Goal: Ask a question

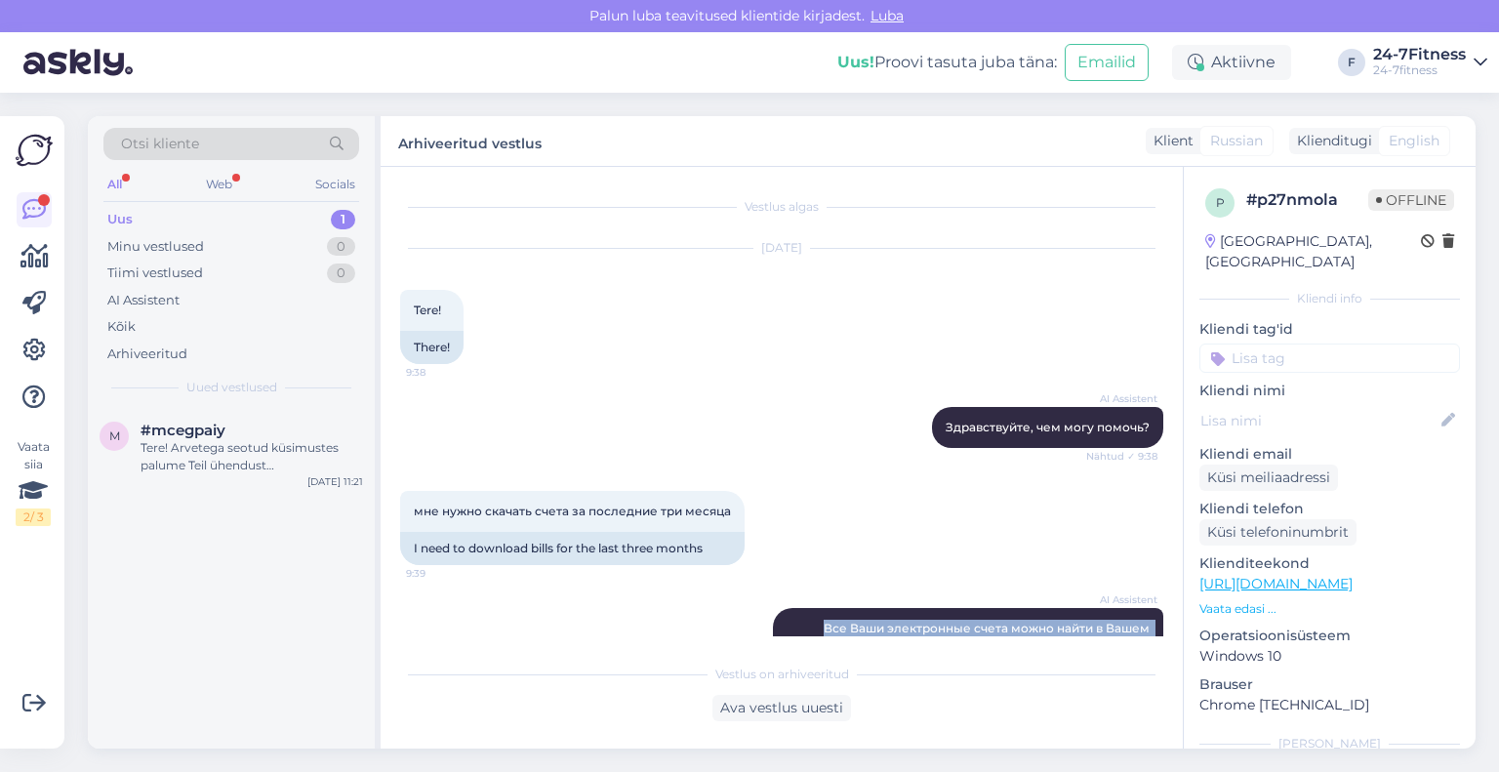
scroll to position [195, 0]
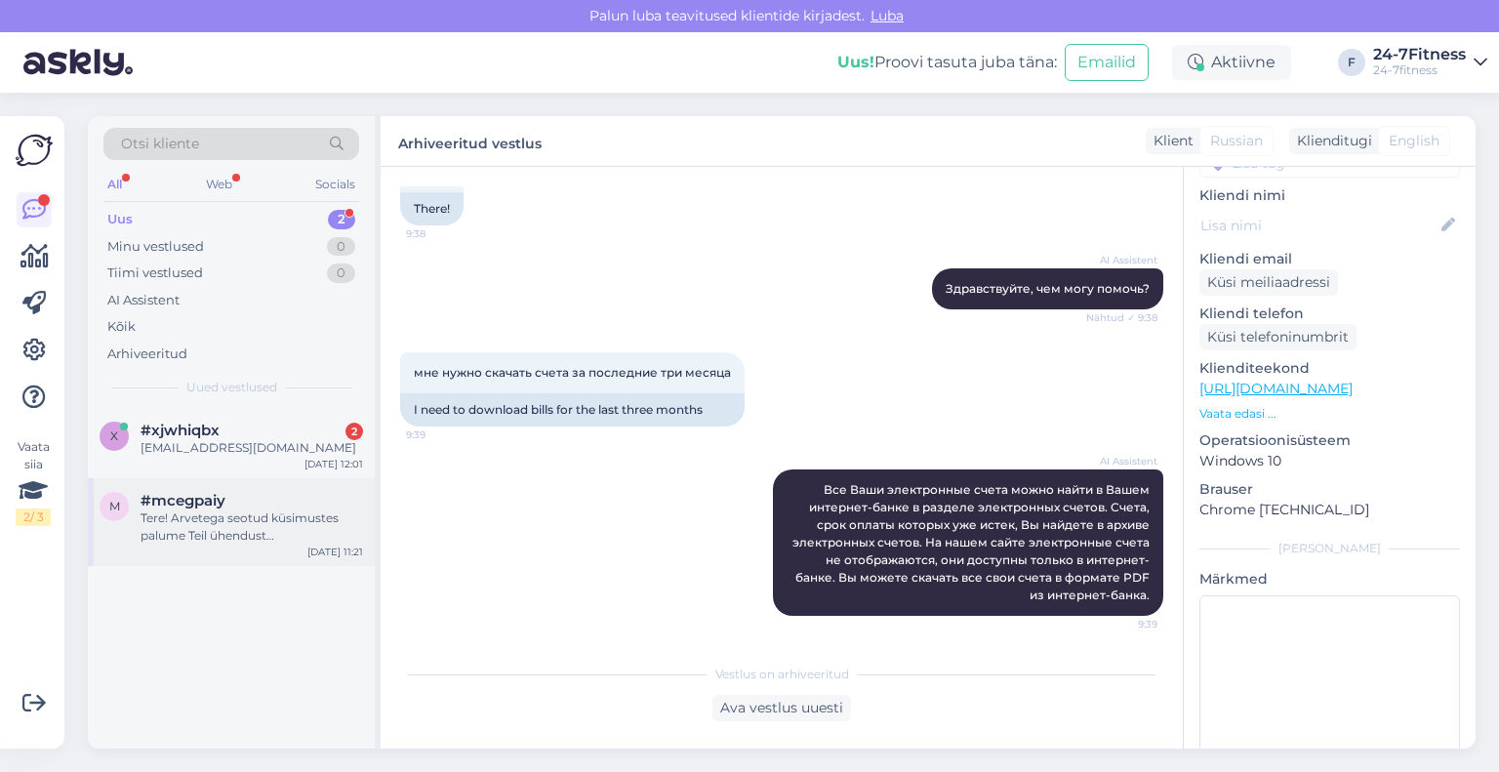
click at [226, 530] on div "Tere! Arvetega seotud küsimustes palume Teil ühendust [PERSON_NAME] meiega e-[P…" at bounding box center [252, 526] width 223 height 35
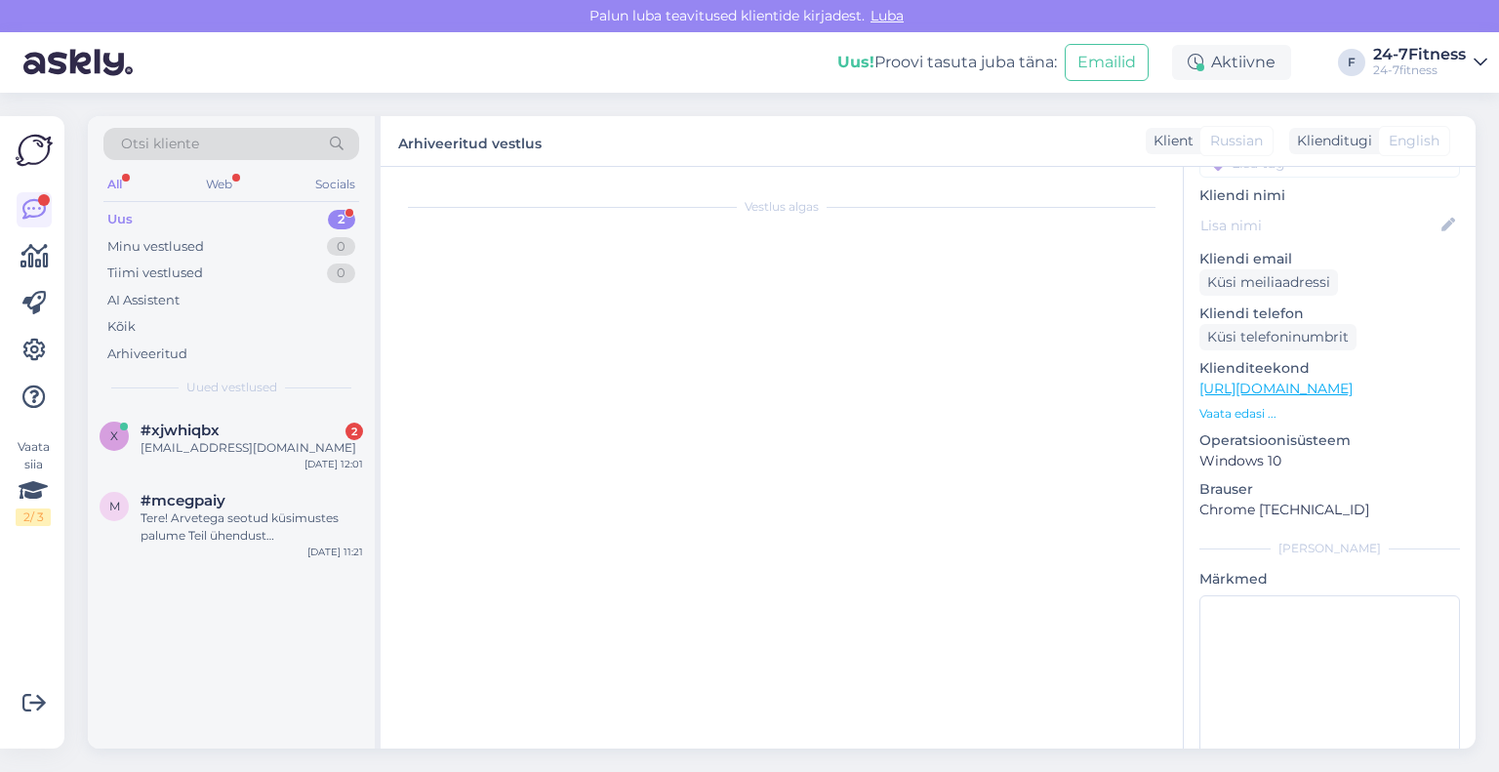
scroll to position [0, 0]
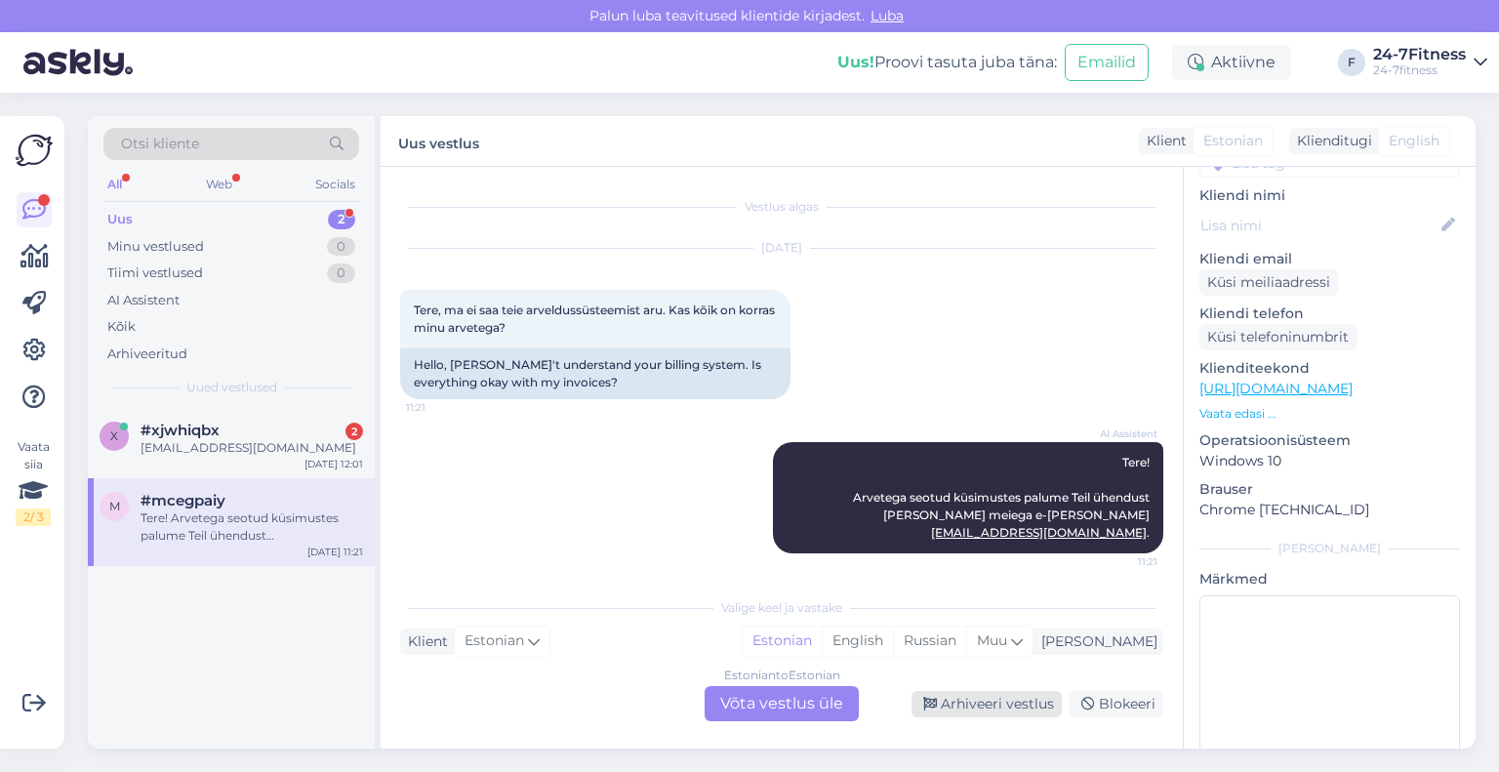
click at [956, 707] on div "Arhiveeri vestlus" at bounding box center [987, 704] width 150 height 26
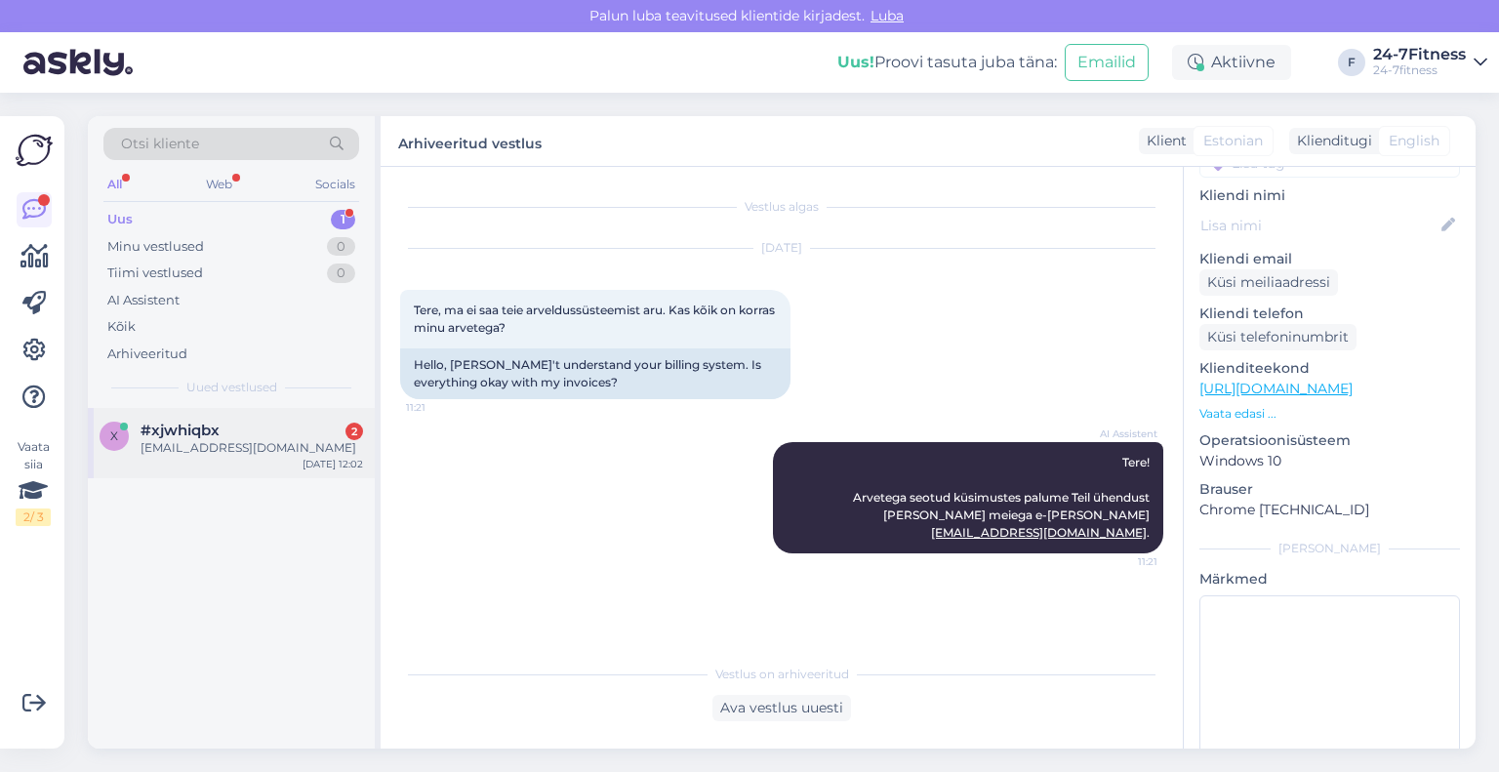
click at [247, 448] on div "[EMAIL_ADDRESS][DOMAIN_NAME]" at bounding box center [252, 448] width 223 height 18
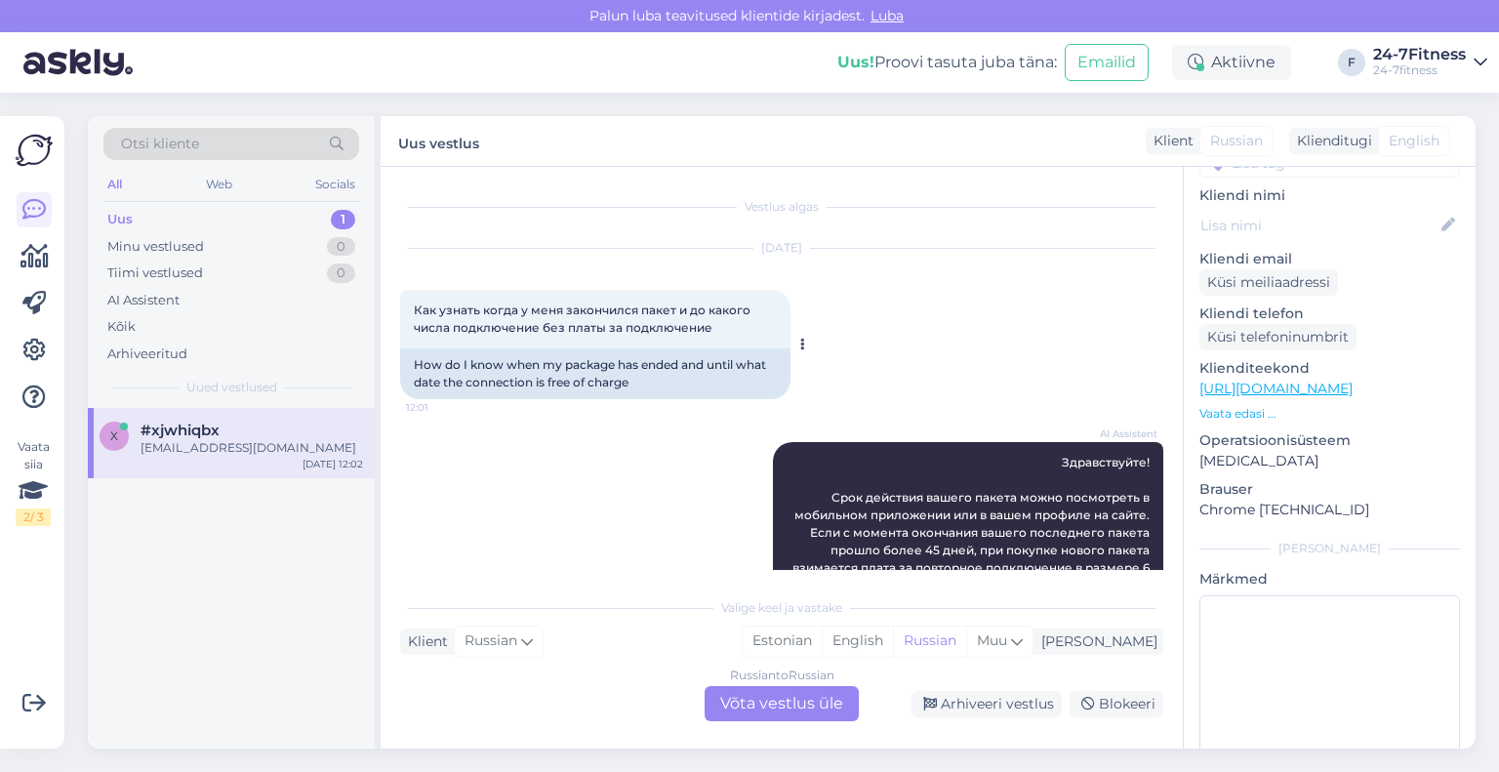
drag, startPoint x: 714, startPoint y: 324, endPoint x: 416, endPoint y: 315, distance: 298.8
click at [416, 315] on div "Как узнать когда у меня закончился пакет и до какого числа подключение без плат…" at bounding box center [595, 319] width 390 height 59
copy span "Как узнать когда у меня закончился пакет и до какого числа подключение без плат…"
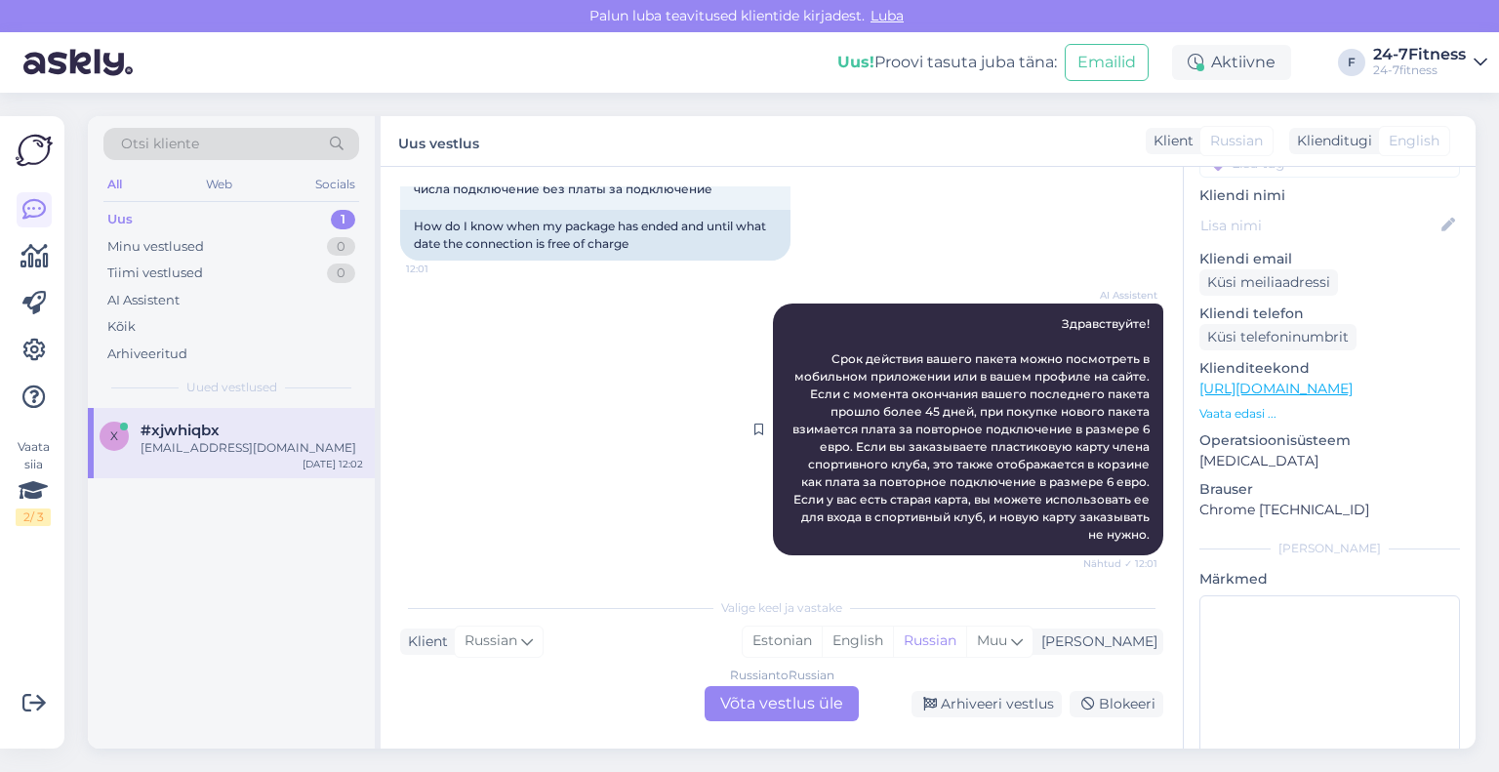
scroll to position [195, 0]
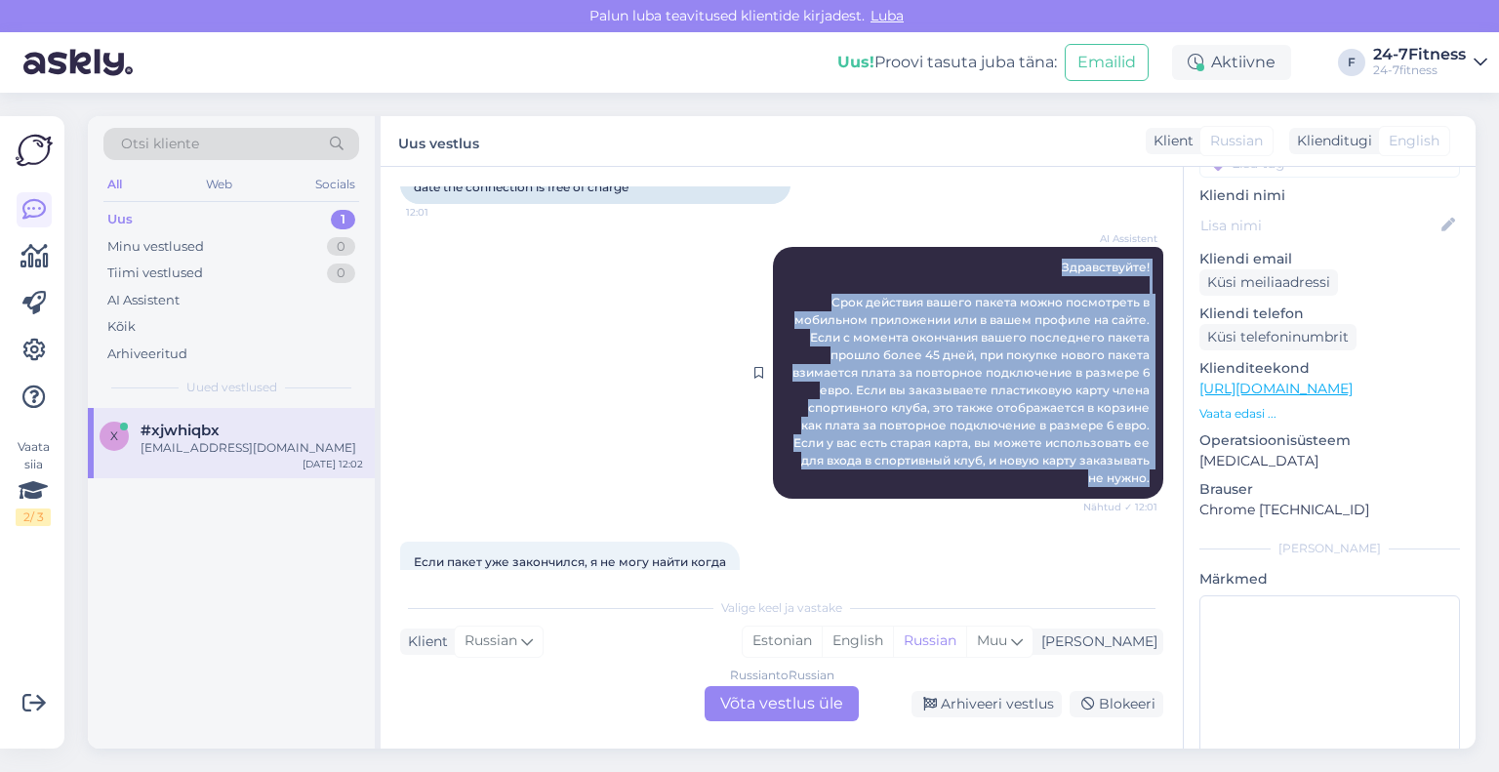
drag, startPoint x: 1134, startPoint y: 473, endPoint x: 1022, endPoint y: 257, distance: 244.0
click at [1022, 257] on div "AI Assistent Здравствуйте! Срок действия вашего пакета можно посмотреть в мобил…" at bounding box center [968, 373] width 390 height 252
copy span "Здравствуйте! Срок действия вашего пакета можно посмотреть в мобильном приложен…"
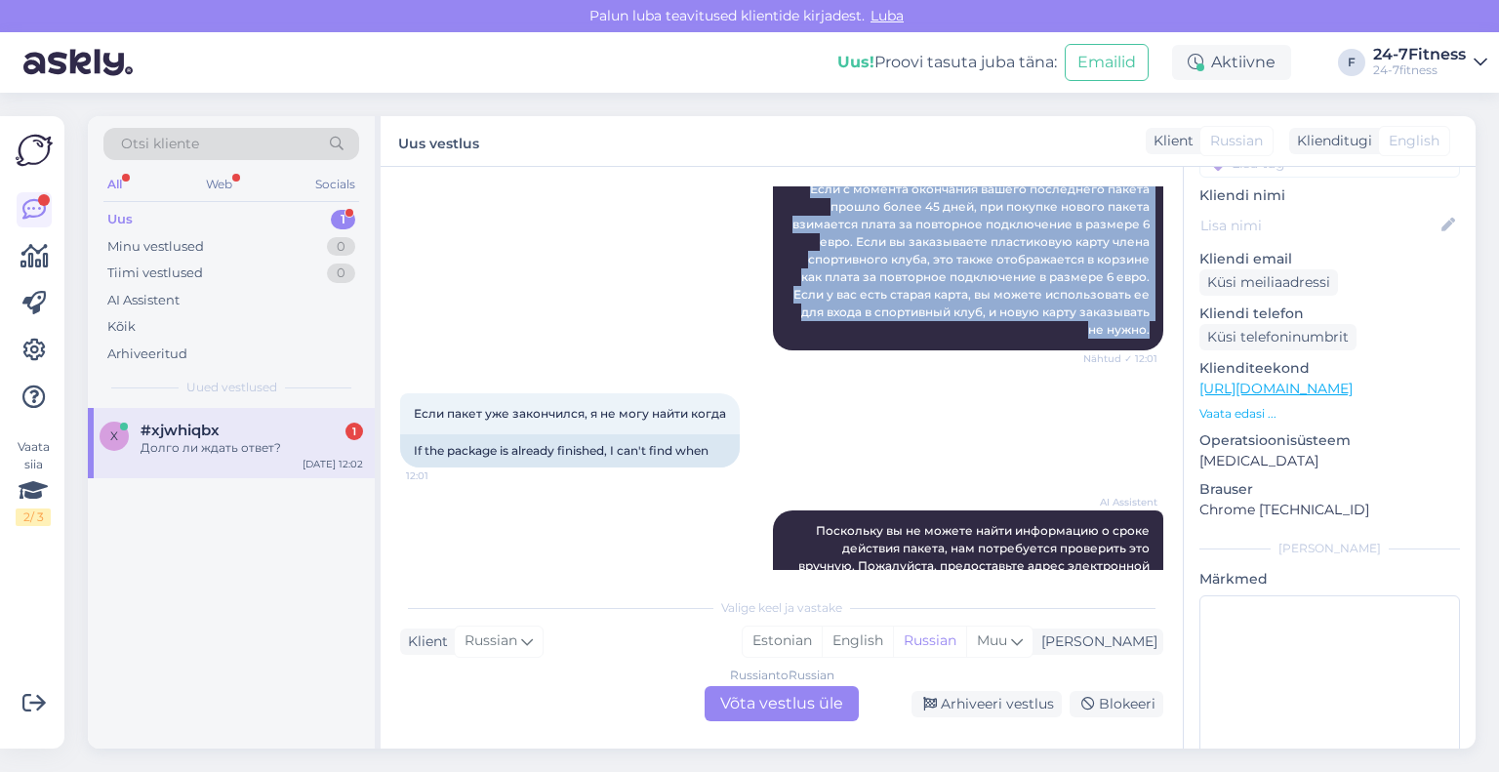
scroll to position [377, 0]
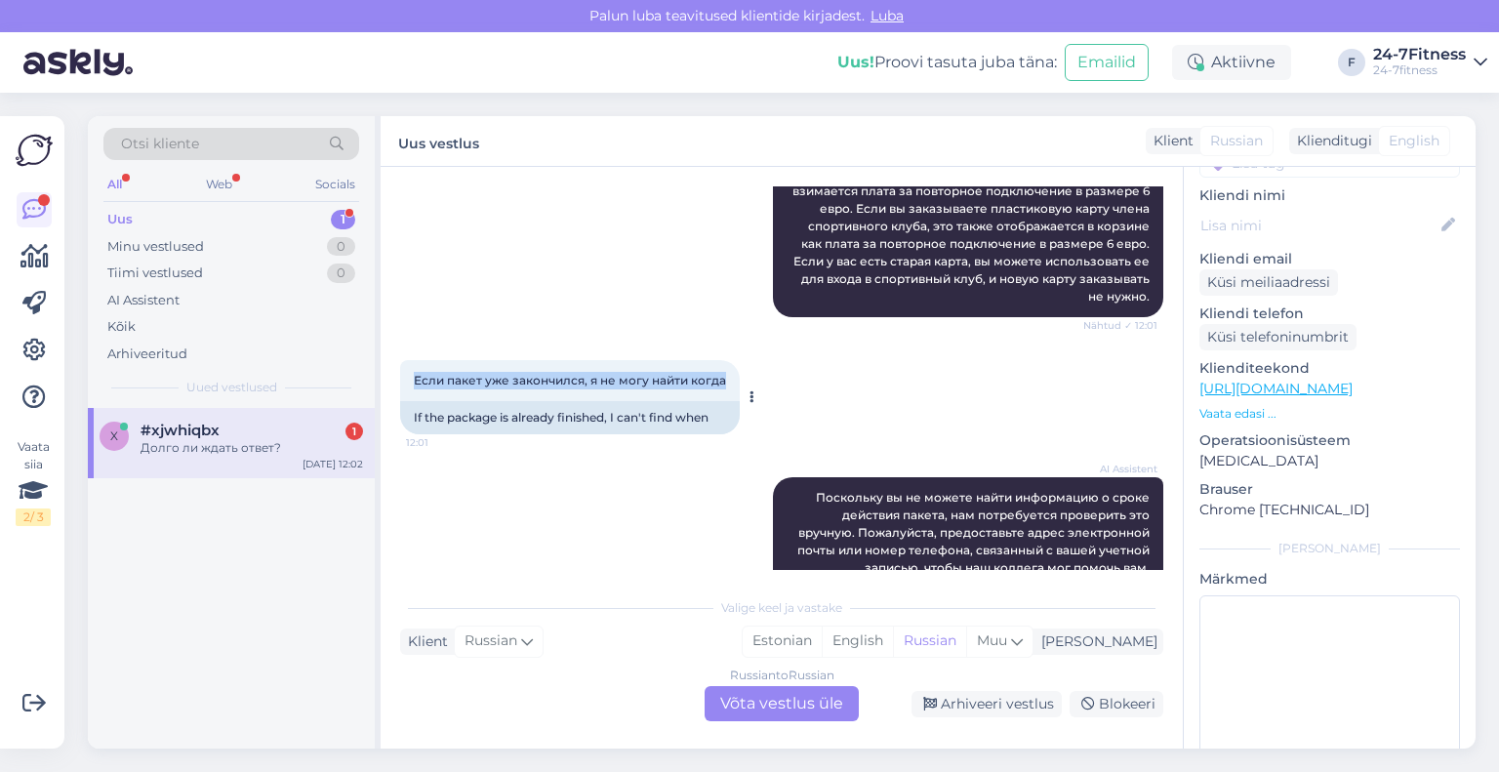
drag, startPoint x: 723, startPoint y: 380, endPoint x: 402, endPoint y: 393, distance: 321.4
click at [402, 393] on div "Если пакет уже закончился, я не могу найти когда 12:01" at bounding box center [570, 380] width 340 height 41
copy span "Если пакет уже закончился, я не могу найти когда"
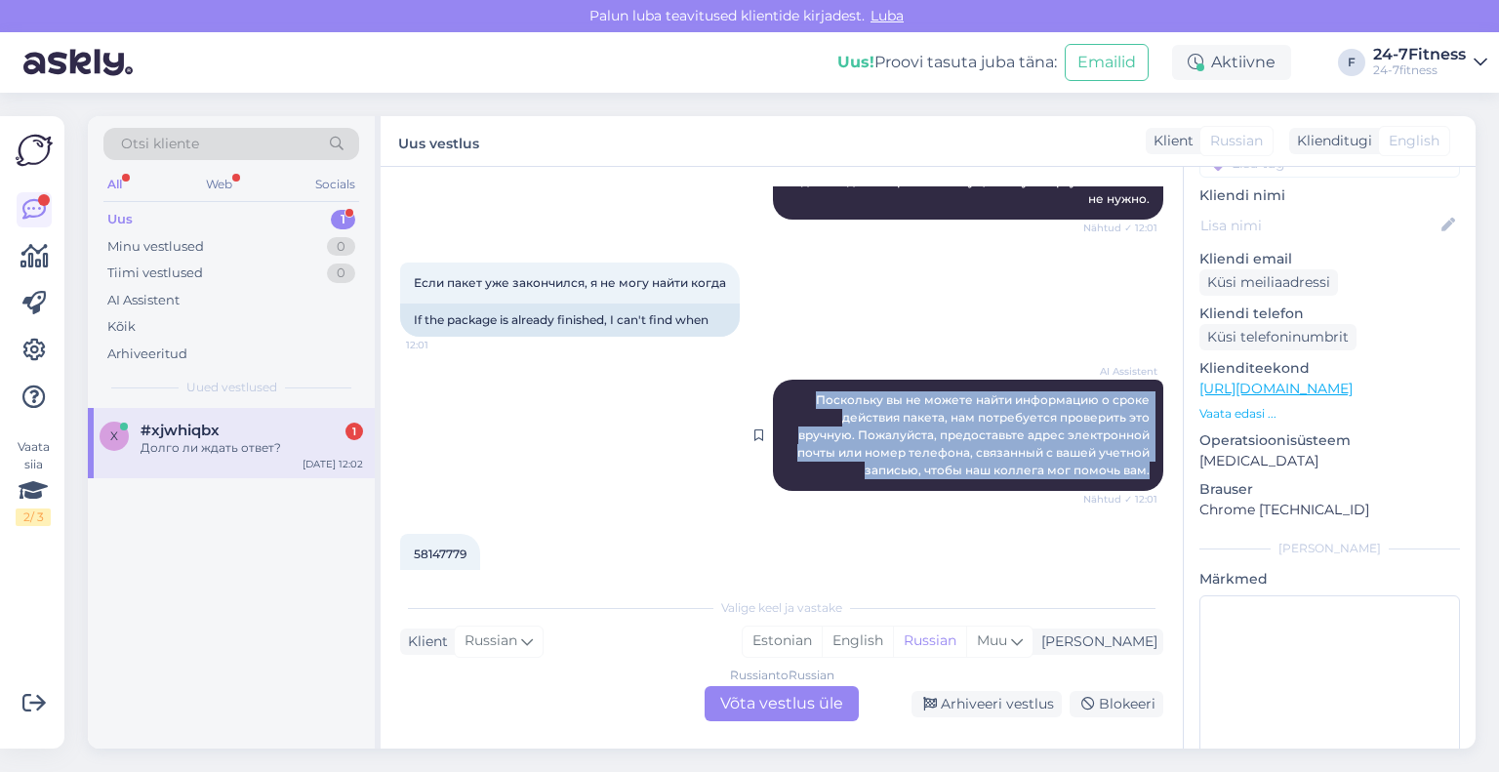
drag, startPoint x: 1137, startPoint y: 471, endPoint x: 792, endPoint y: 397, distance: 352.4
click at [792, 397] on div "AI Assistent Поскольку вы не можете найти информацию о сроке действия пакета, н…" at bounding box center [968, 435] width 390 height 111
copy span "Поскольку вы не можете найти информацию о сроке действия пакета, нам потребуетс…"
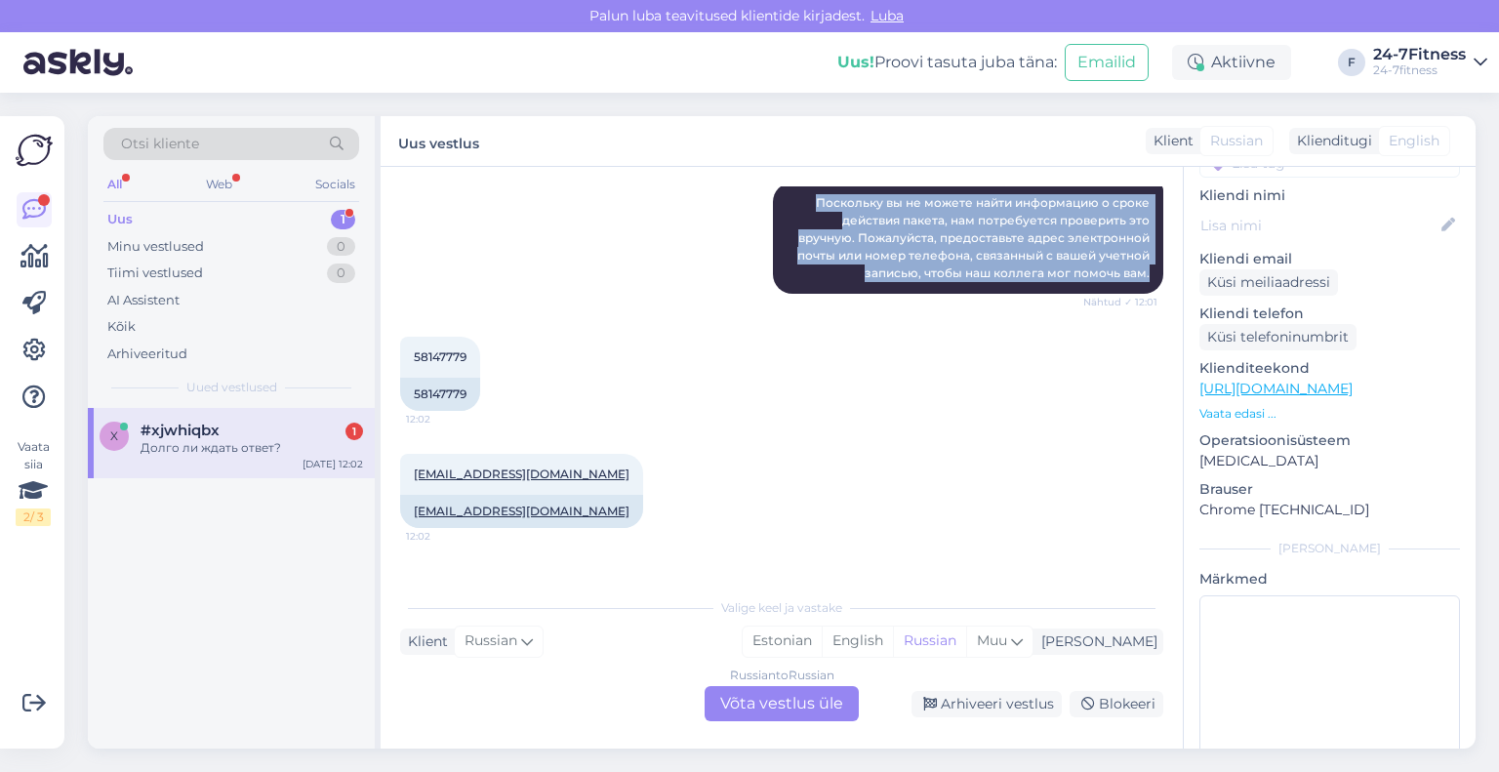
scroll to position [767, 0]
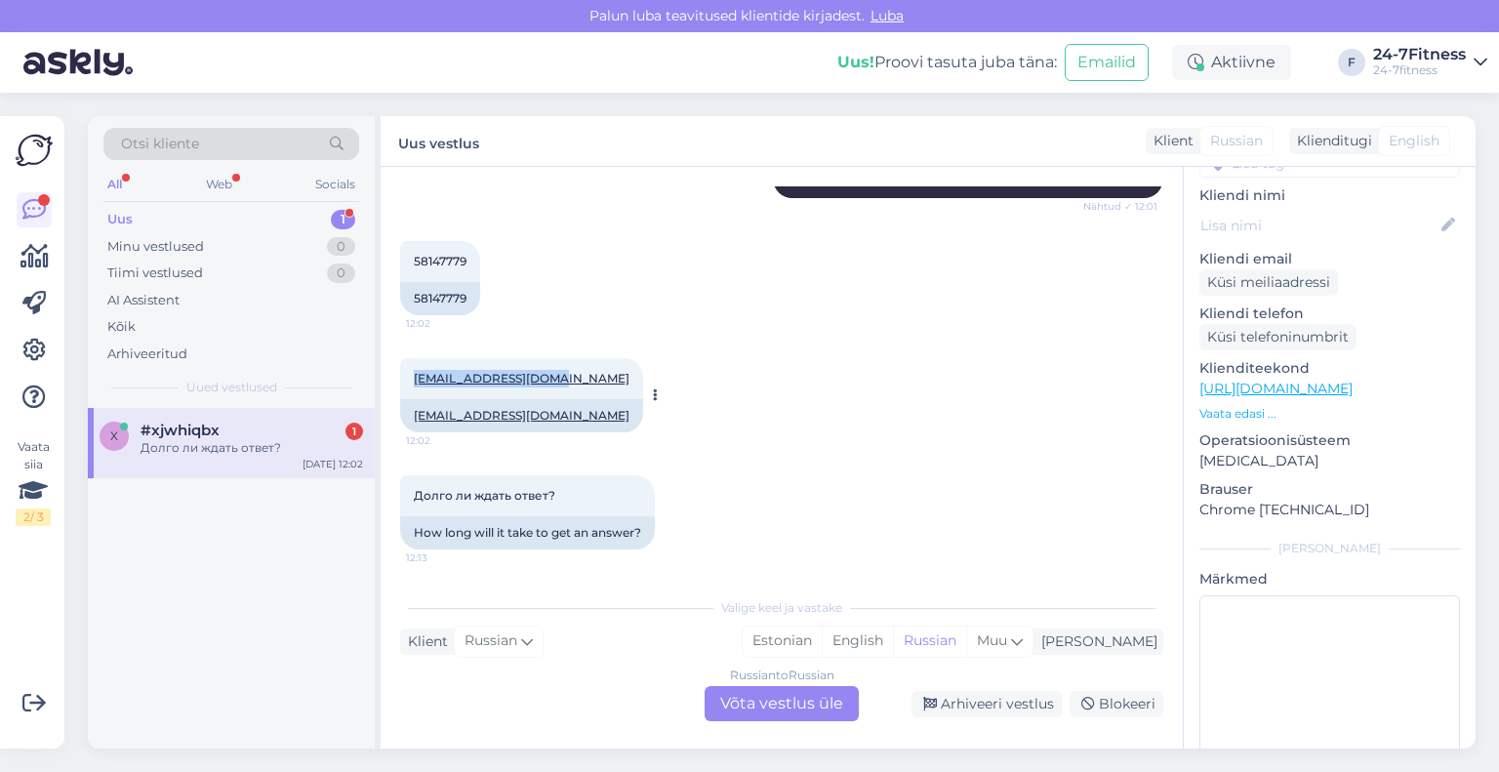
drag, startPoint x: 555, startPoint y: 369, endPoint x: 414, endPoint y: 385, distance: 142.4
click at [414, 385] on div "[EMAIL_ADDRESS][DOMAIN_NAME] 12:02" at bounding box center [521, 378] width 243 height 41
copy link "[EMAIL_ADDRESS][DOMAIN_NAME]"
click at [782, 701] on div "Russian to Russian Võta vestlus üle" at bounding box center [782, 703] width 154 height 35
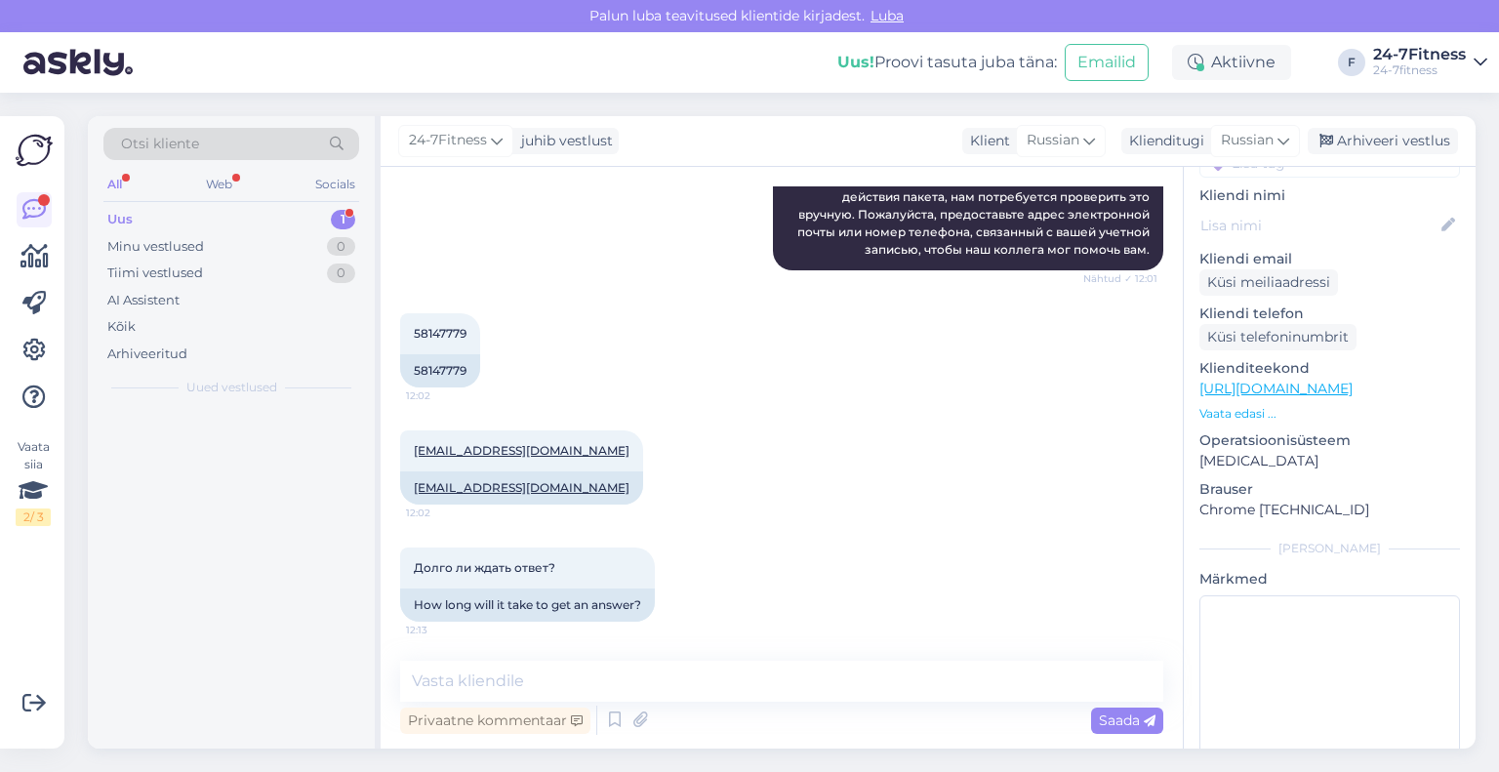
scroll to position [695, 0]
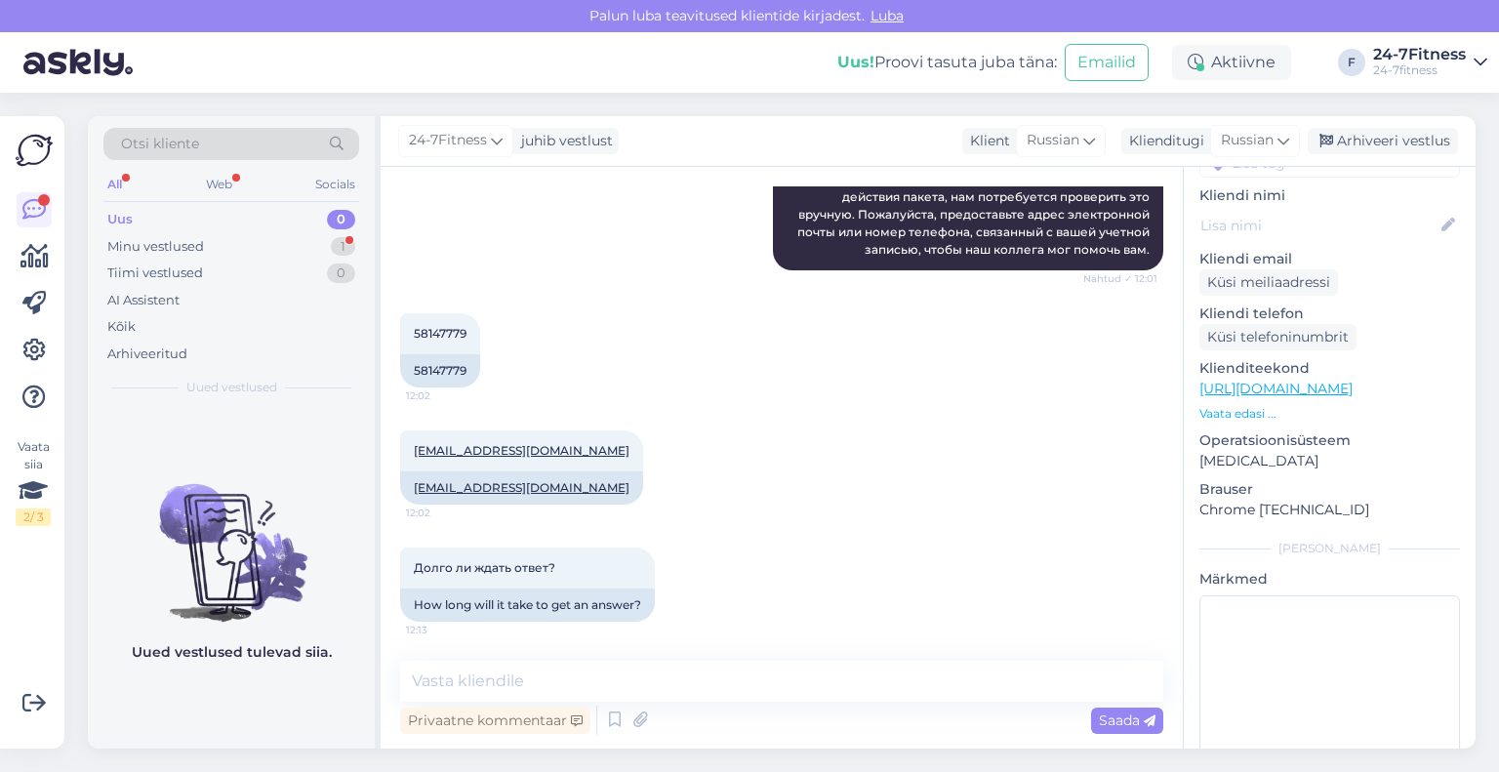
click at [1201, 155] on div "24-7Fitness juhib vestlust Klient Russian Klienditugi Russian Arhiveeri vestlus" at bounding box center [928, 141] width 1095 height 51
click at [1197, 150] on div "Klienditugi" at bounding box center [1162, 141] width 83 height 20
type input "est"
click at [1183, 229] on link "Estonian" at bounding box center [1211, 227] width 215 height 31
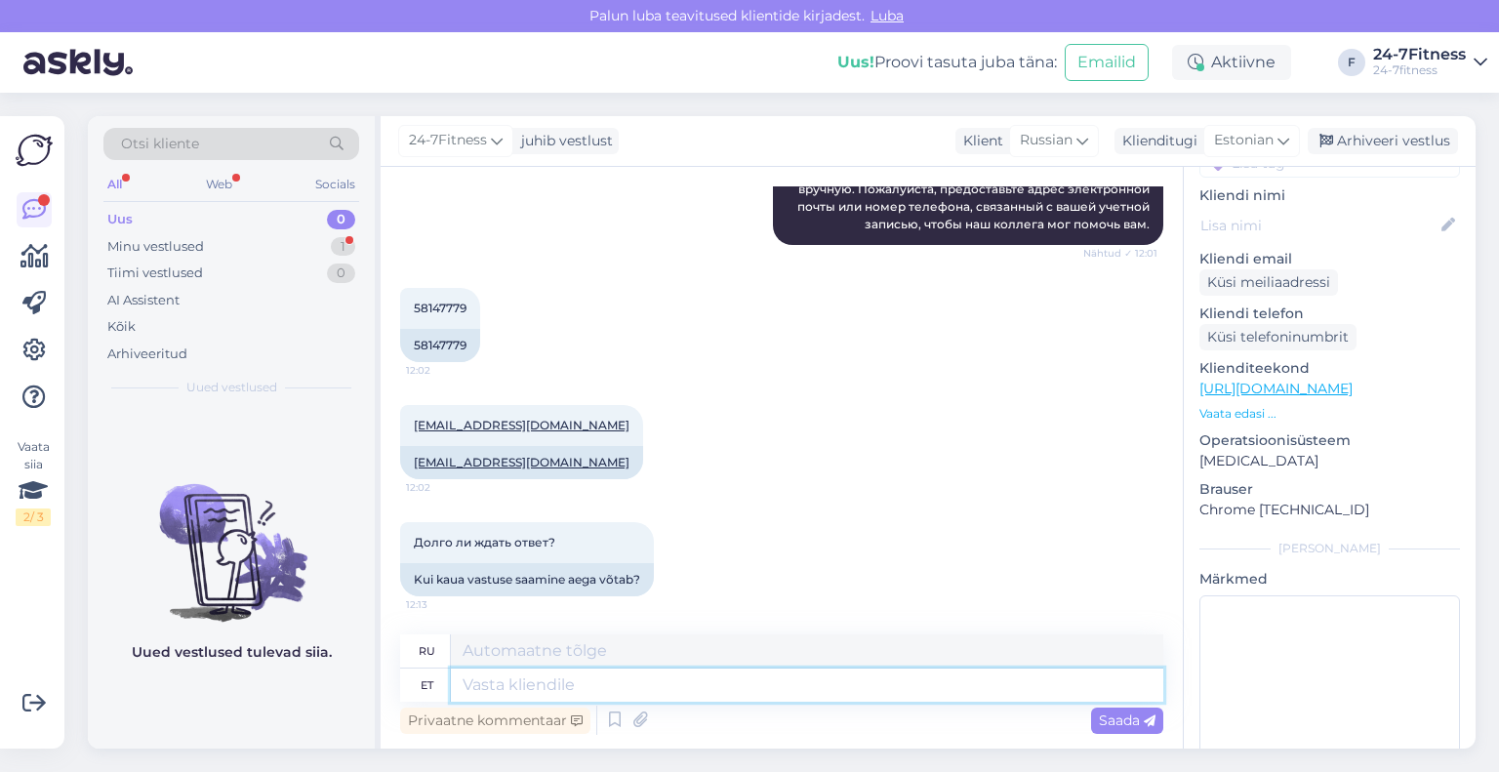
click at [750, 684] on textarea at bounding box center [807, 685] width 712 height 33
type textarea "Täan"
type textarea "Тян"
type textarea "Täname,"
type textarea "Спасибо,"
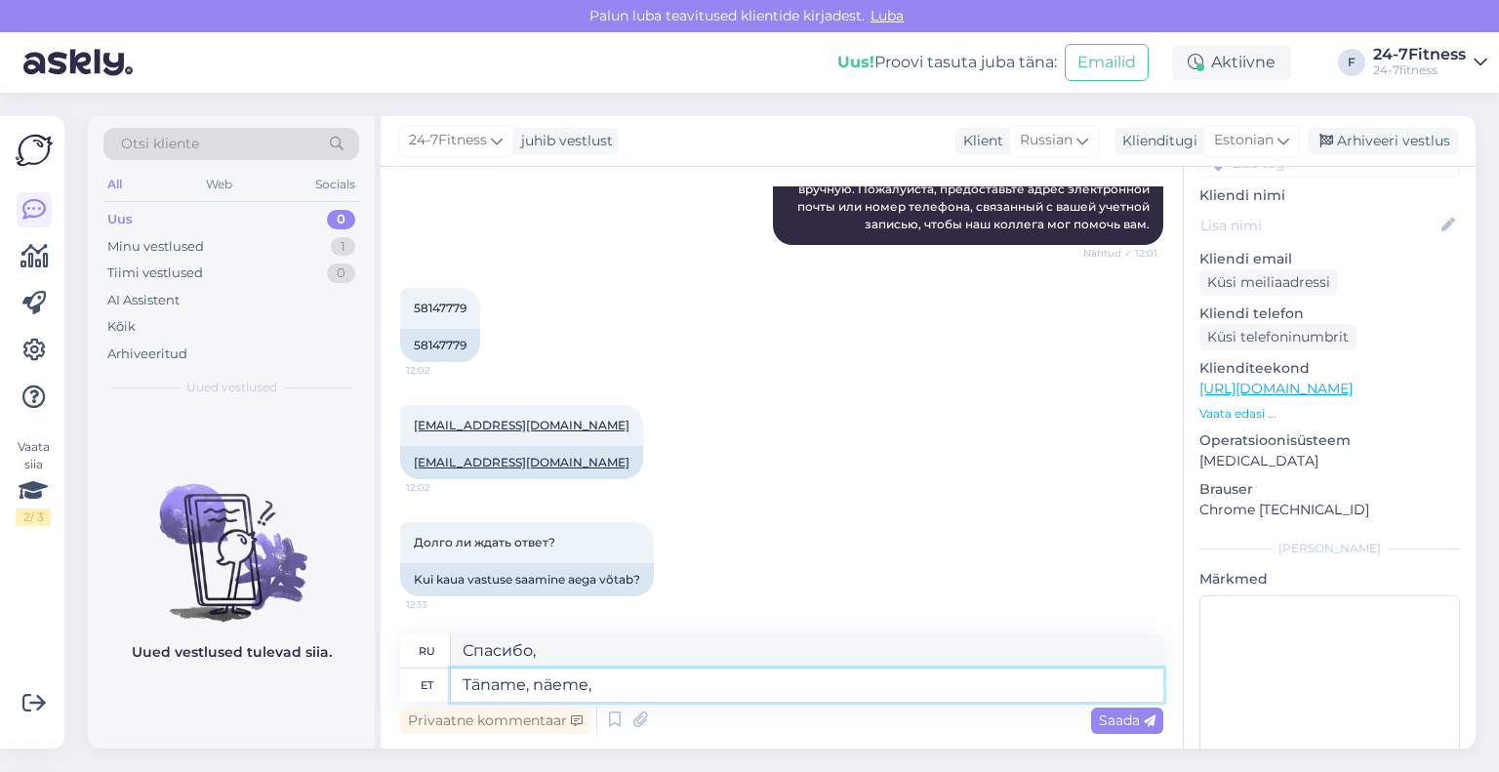
type textarea "Täname, näeme, e"
type textarea "Спасибо, увидимся позже."
type textarea "Täname, näeme, et"
type textarea "[DEMOGRAPHIC_DATA], посмотрим."
type textarea "Täname, näeme, et Teie"
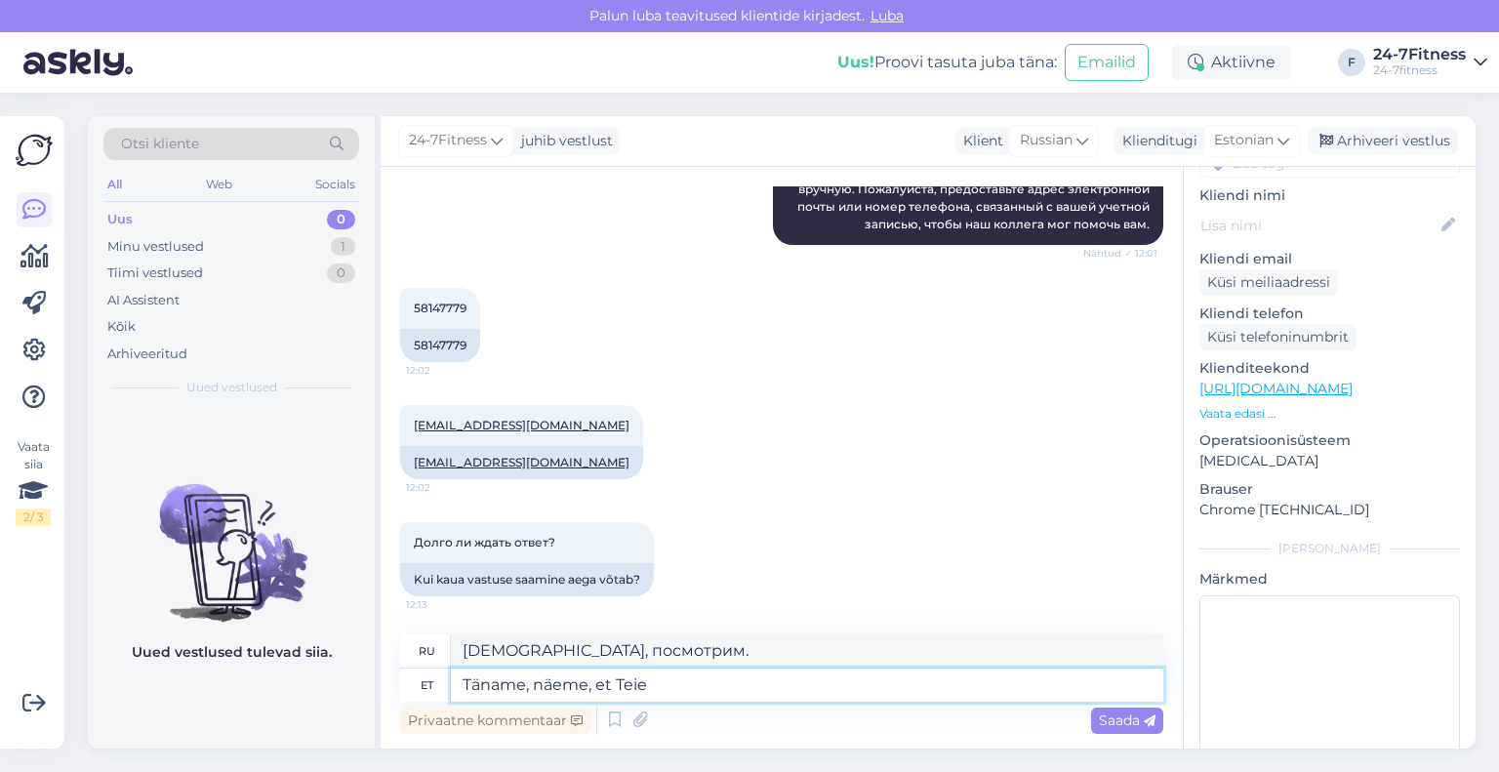
type textarea "Спасибо, мы видим, что вы"
type textarea "Täname, näeme, et Teie aastane le"
type textarea "Спасибо, мы видим, что ваш год"
type textarea "Täname, näeme, et Teie aastane lepinguga"
type textarea "Спасибо, мы это видим по вашему годовому контракту."
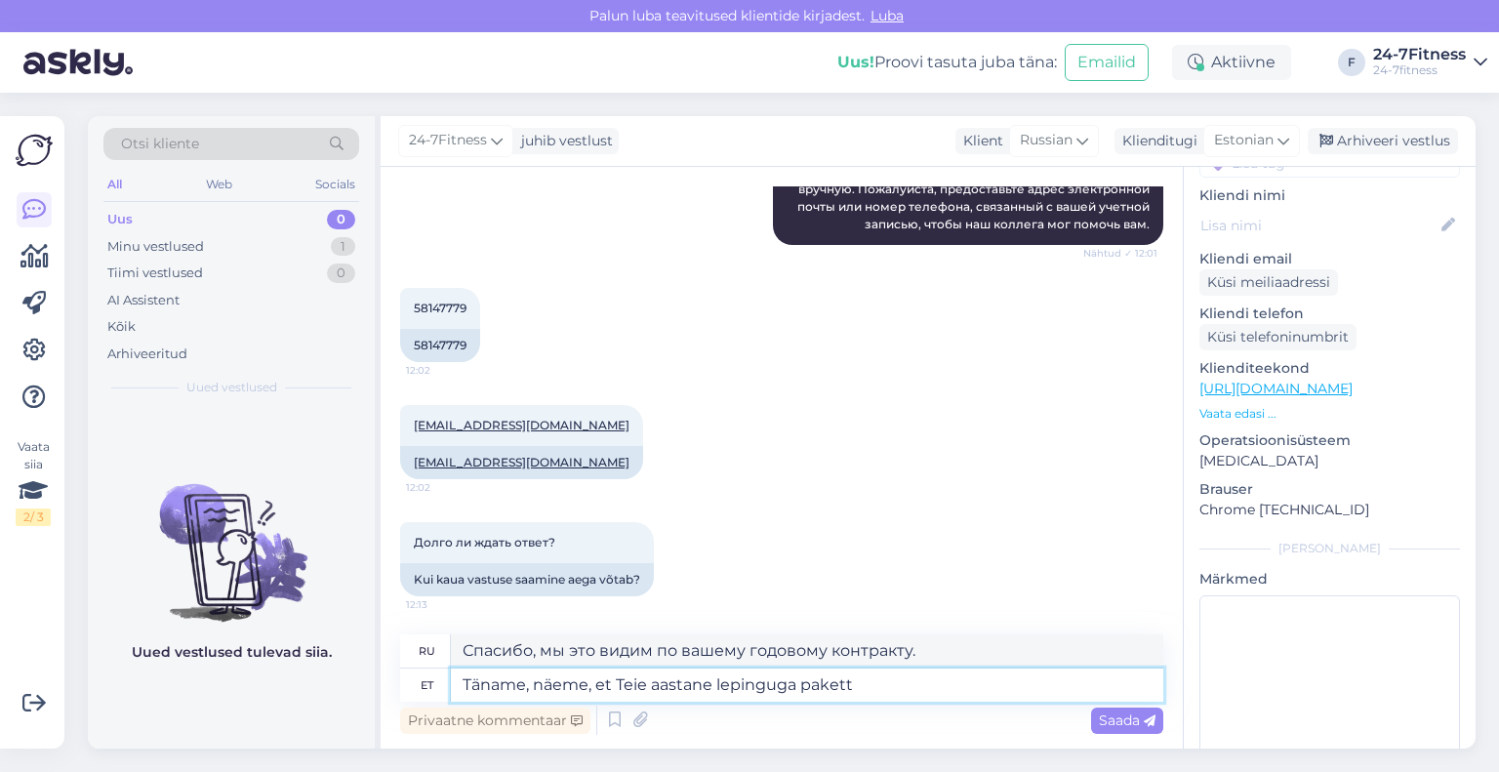
type textarea "Täname, näeme, et Teie aastane lepinguga pakett"
type textarea "Спасибо, мы видим, что ваш годовой контрактный пакет"
type textarea "Täname, näeme, et Teie aastane lepinguga pakett lõppes"
type textarea "Спасибо, мы видим, что срок действия вашего годового контрактного пакета истек."
type textarea "Täname, näeme, et Teie aastane lepinguga pakett lõppes [DATE]."
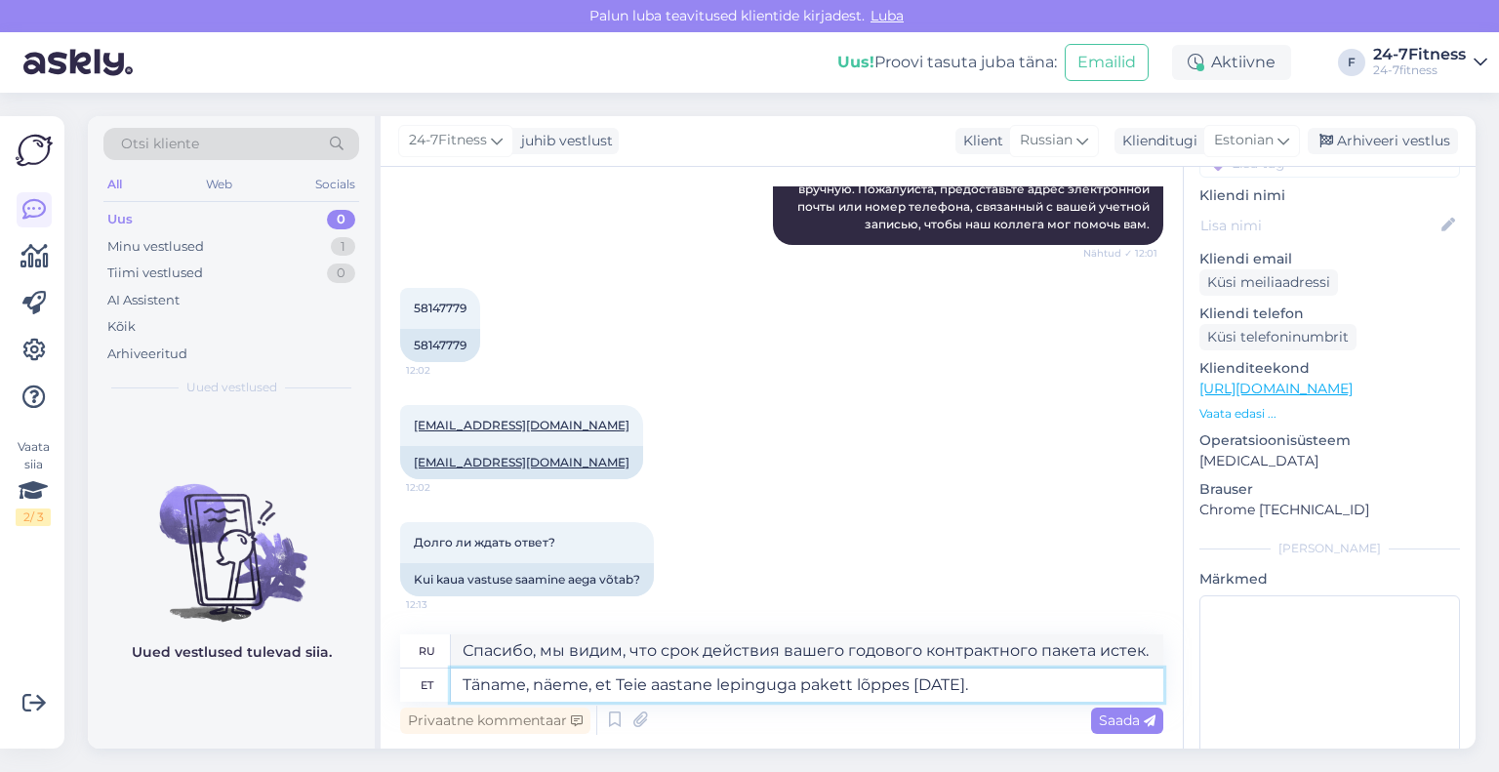
type textarea "Спасибо, мы видим, что ваш годовой контрактный пакет закончился [DATE]."
type textarea "Täname, näeme, et Teie aastane lepinguga pakett lõppes [DATE]."
click at [1101, 723] on span "Saada" at bounding box center [1127, 720] width 57 height 18
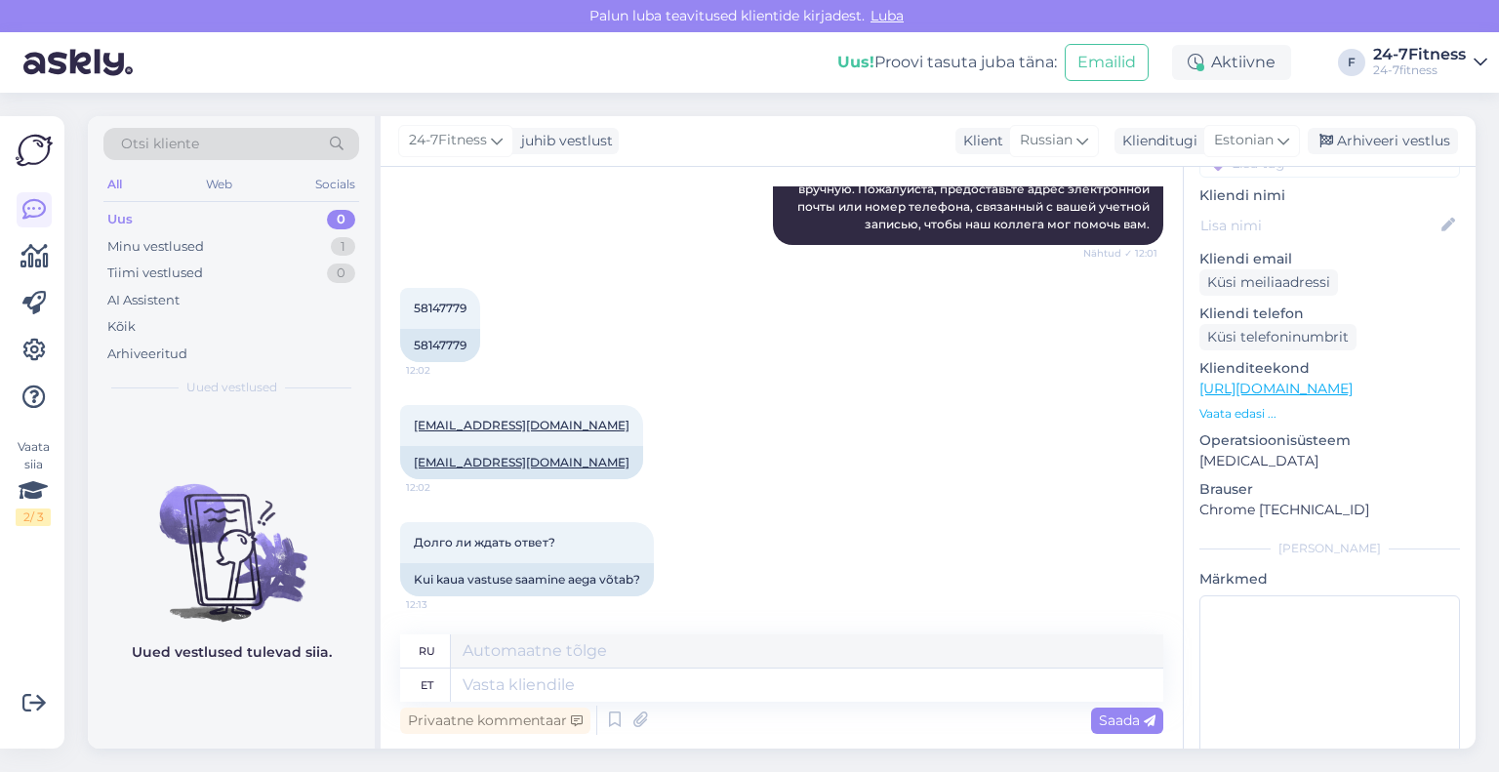
scroll to position [872, 0]
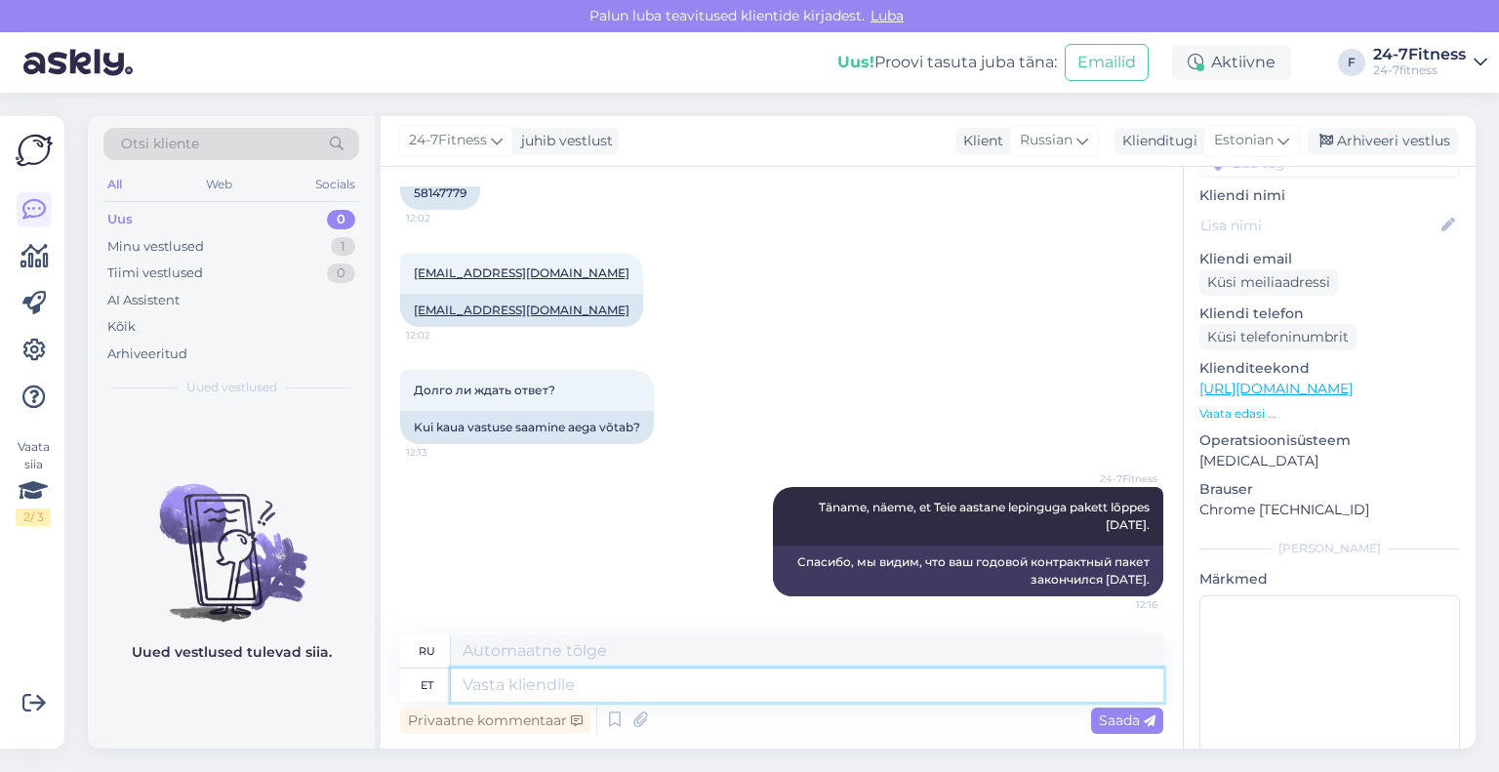
click at [847, 686] on textarea at bounding box center [807, 685] width 712 height 33
type textarea "15"
type textarea "15 oktoober"
type textarea "[DATE]"
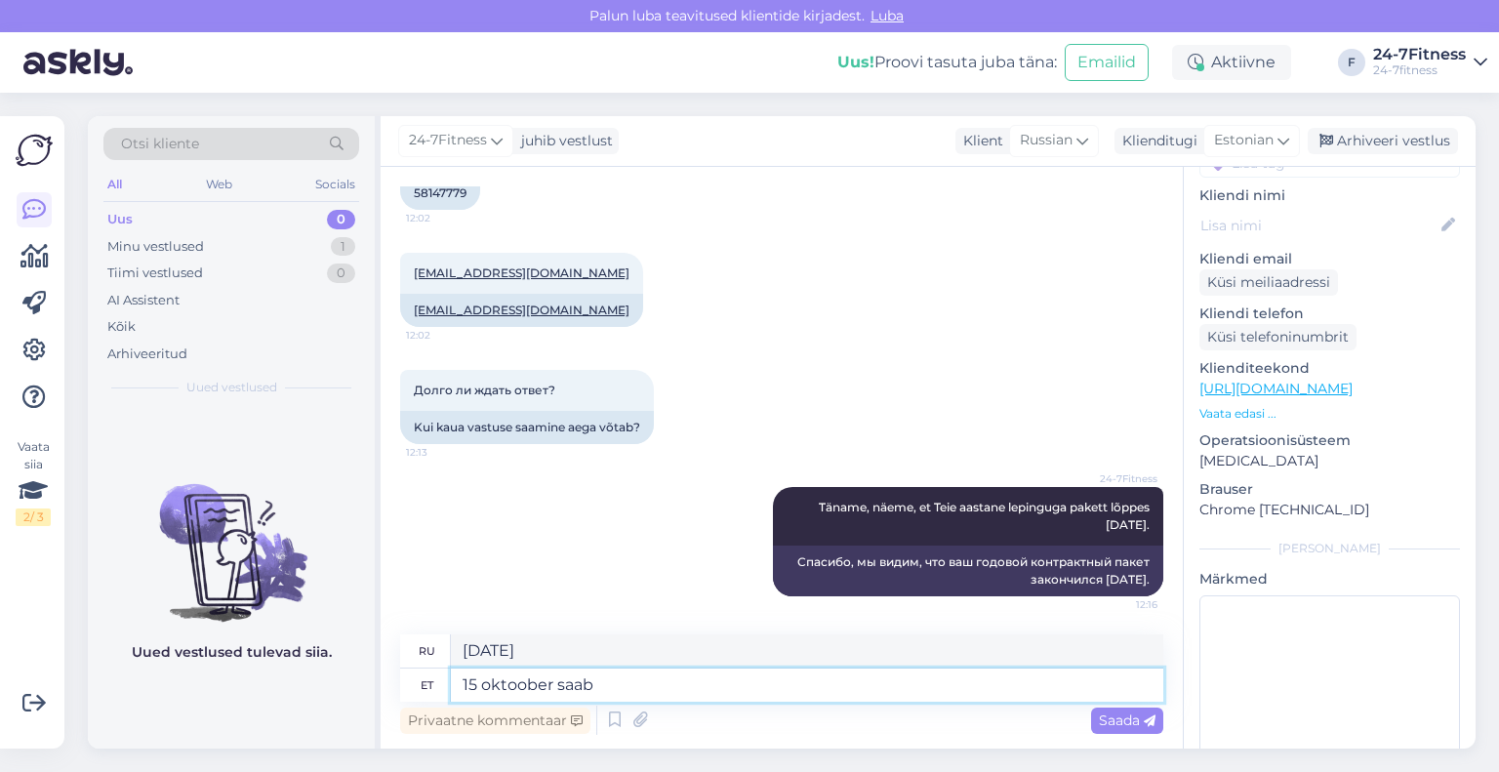
type textarea "15 oktoober saab"
type textarea "[DATE] будет"
type textarea "15 oktoober saab Teie"
type textarea "[DATE] будет вашим."
type textarea "15 oktoober saab [PERSON_NAME] viimases"
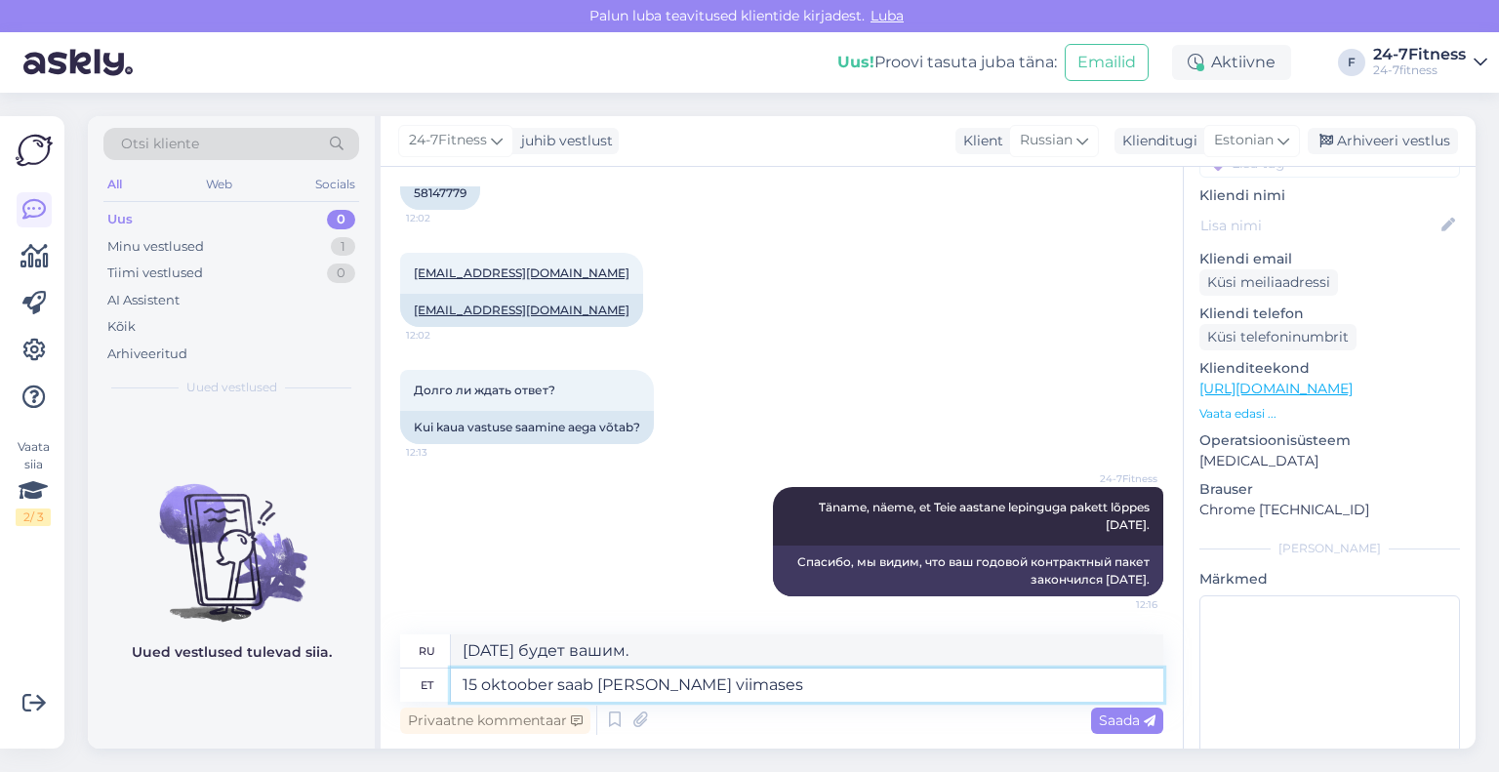
type textarea "[DATE] будет вашим последним"
type textarea "15 oktoober saab [PERSON_NAME] viimasest paketist"
type textarea "[DATE] будет ваша последняя посылка."
drag, startPoint x: 808, startPoint y: 684, endPoint x: 558, endPoint y: 702, distance: 250.5
click at [558, 702] on textarea "15 oktoober saab [PERSON_NAME] viimasest paketist" at bounding box center [807, 685] width 712 height 33
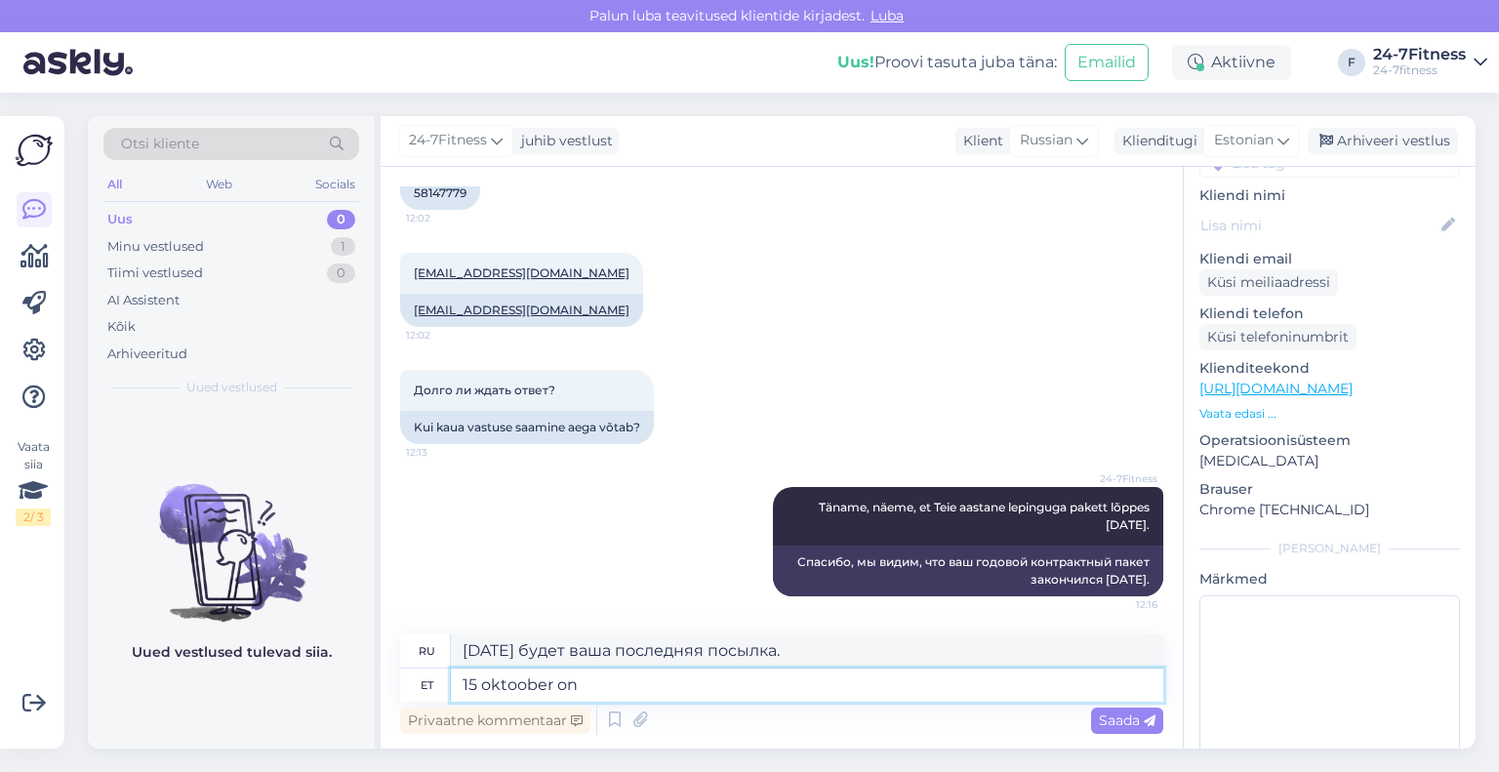
type textarea "15 oktoober on T"
type textarea "[DATE] - это"
type textarea "15 oktoober on Teie"
type textarea "[DATE] — ваше."
type textarea "15 oktoober on Teie viimasest p"
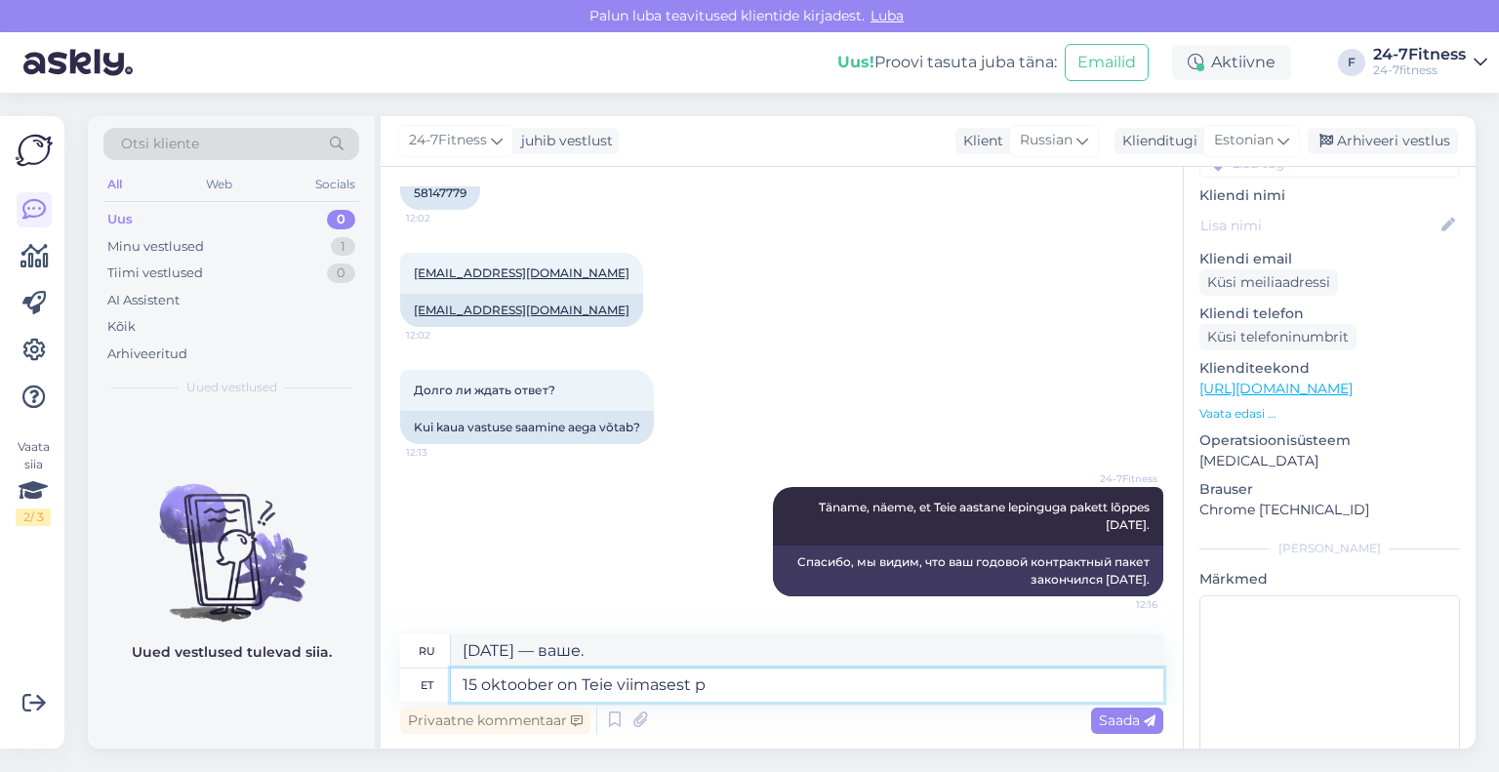
type textarea "[DATE] — ваш последний"
type textarea "15 oktoober on [PERSON_NAME] viimasest paketist 4"
type textarea "[DATE] — ваша последняя посылка."
type textarea "15 oktoober on [PERSON_NAME] viimasest paketist 45 p"
type textarea "[DATE] — 45 с вашей последней посылки."
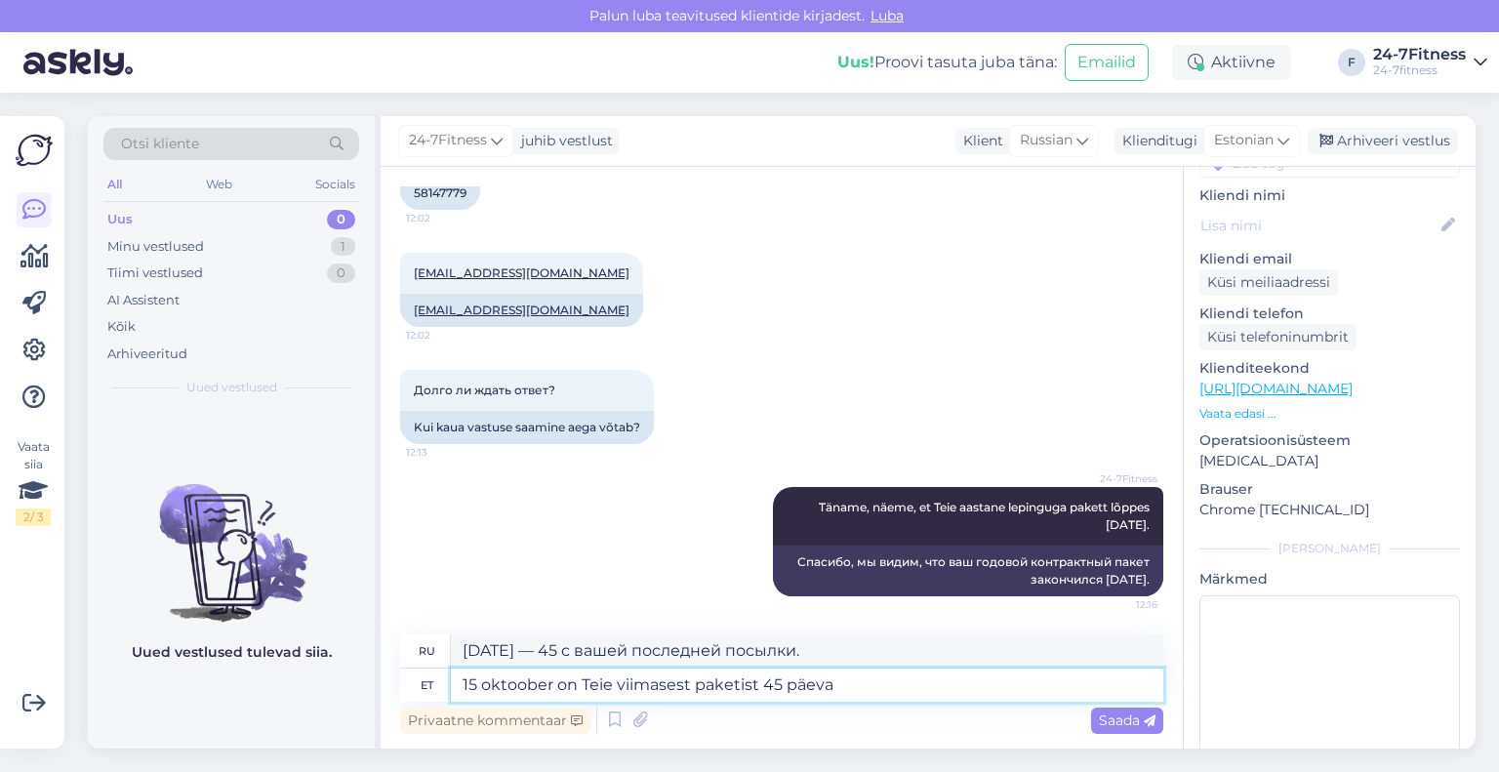
type textarea "15 oktoober on Teie viimasest paketist 45 päeva ,"
type textarea "15 октября — 45 дней с момента получения вашей последней посылки."
type textarea "15 oktoober on Teie viimasest paketist 45 päeva möödunud"
click at [1128, 714] on span "Saada" at bounding box center [1127, 720] width 57 height 18
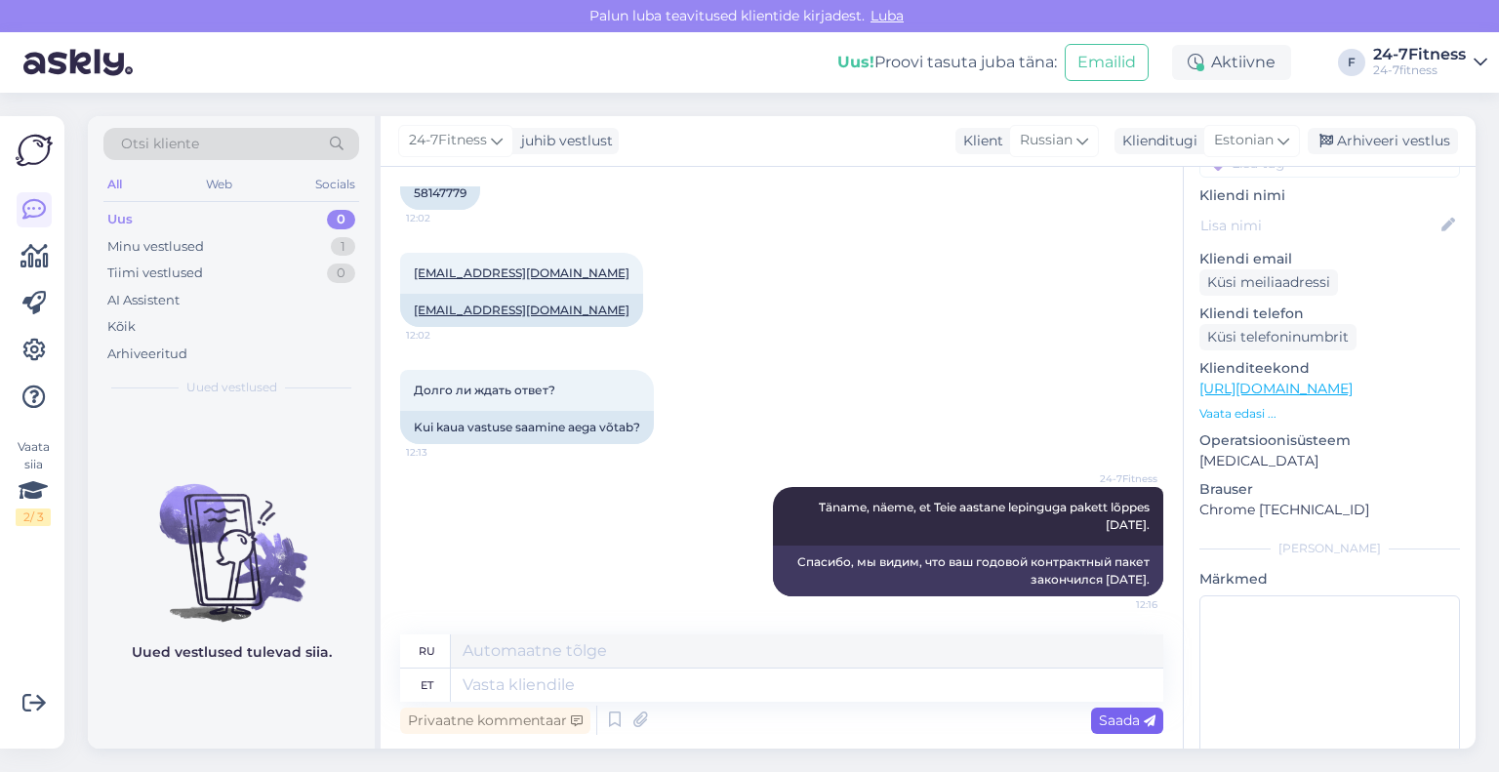
scroll to position [1007, 0]
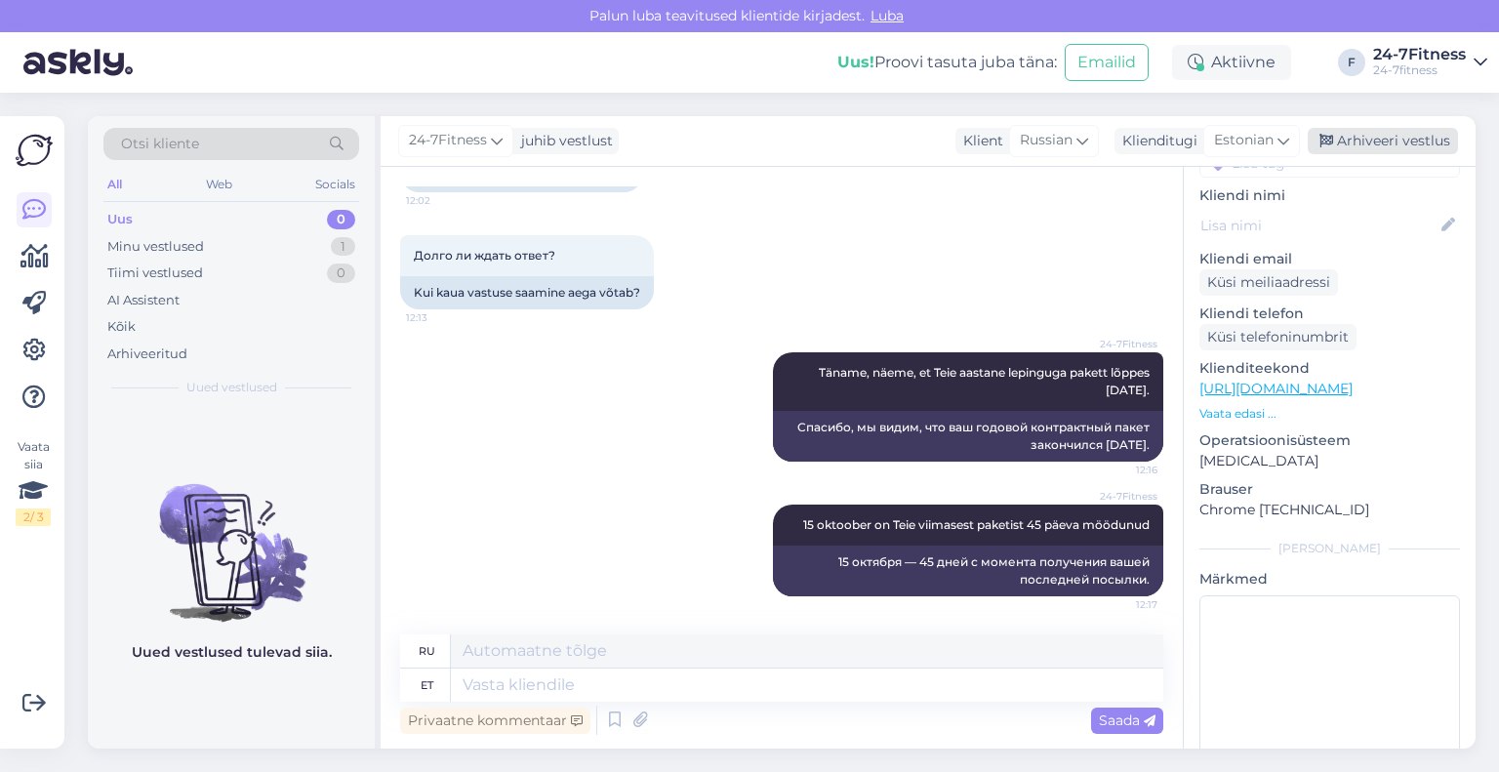
click at [1377, 134] on div "Arhiveeri vestlus" at bounding box center [1383, 141] width 150 height 26
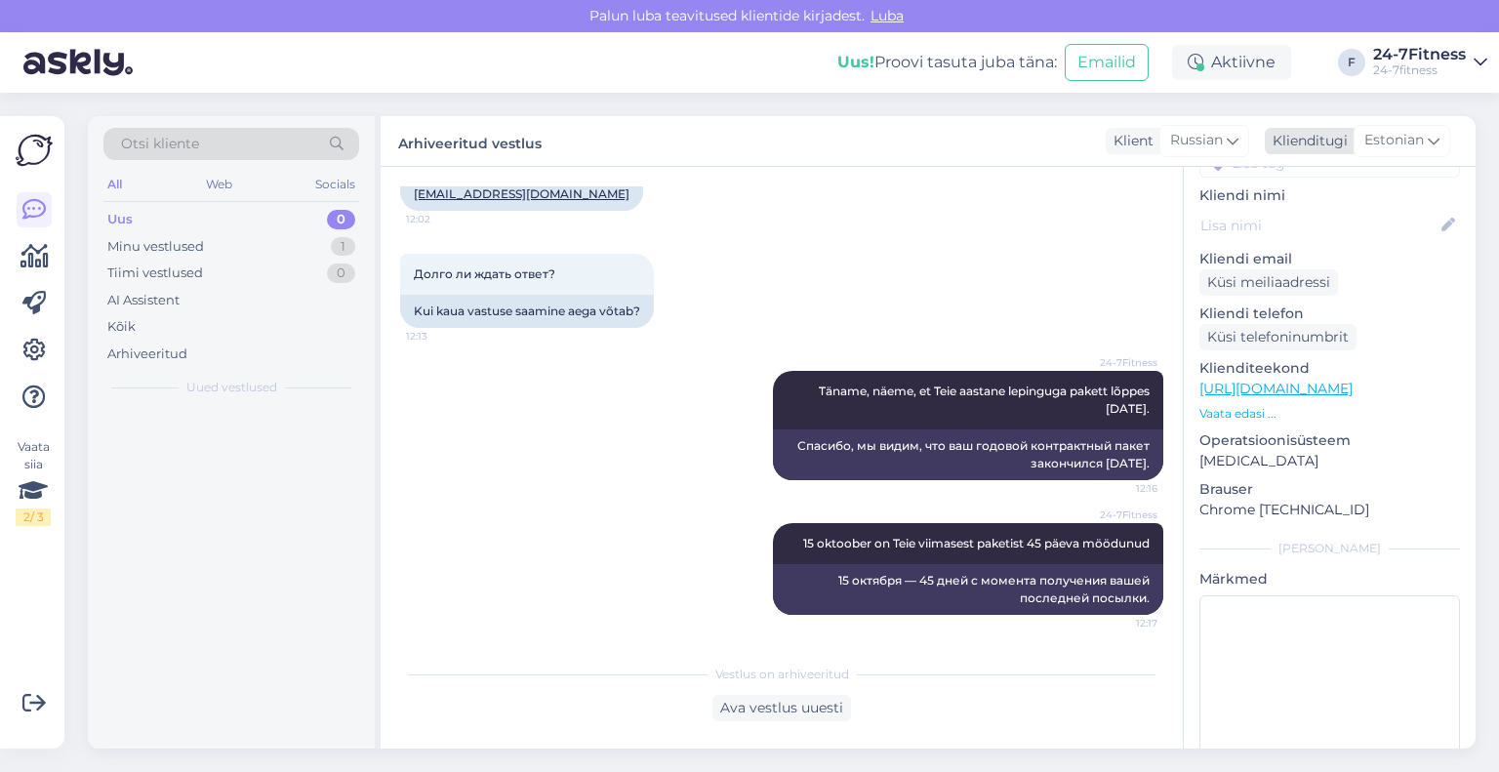
scroll to position [988, 0]
